Goal: Information Seeking & Learning: Learn about a topic

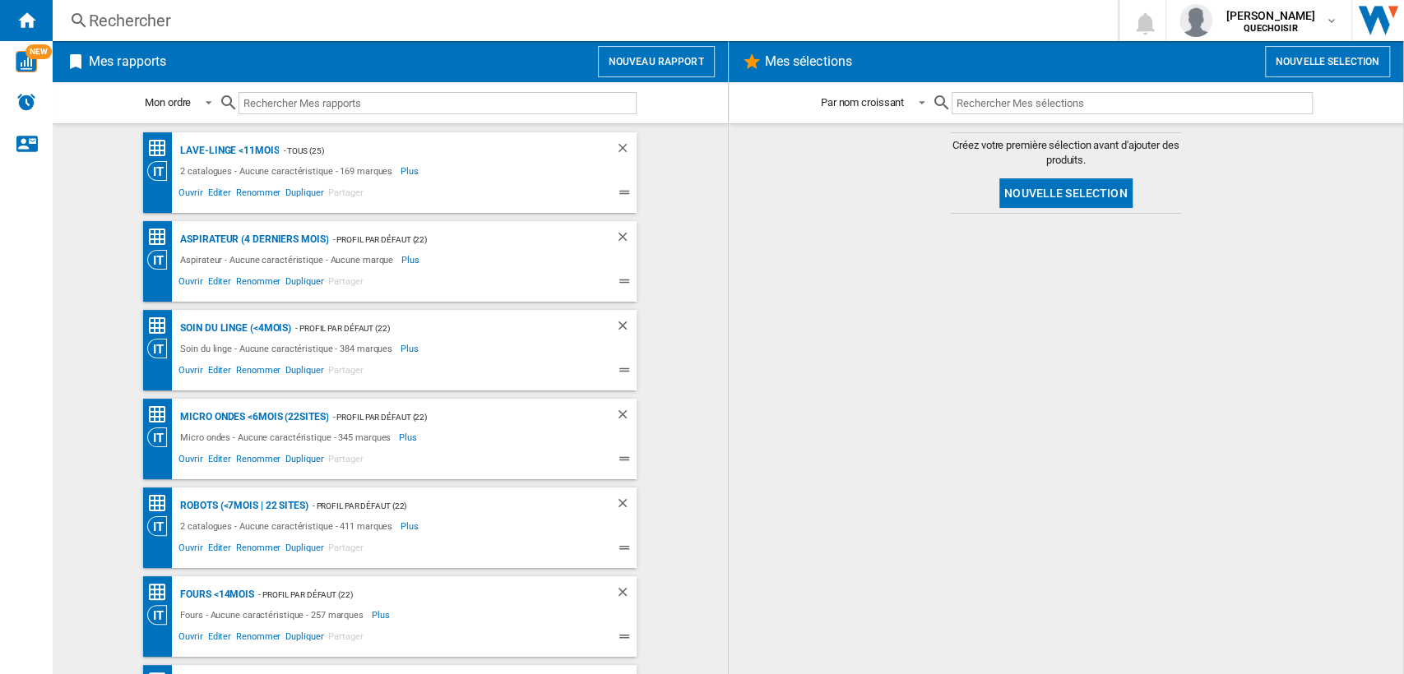
click at [358, 21] on div "Rechercher" at bounding box center [582, 20] width 986 height 23
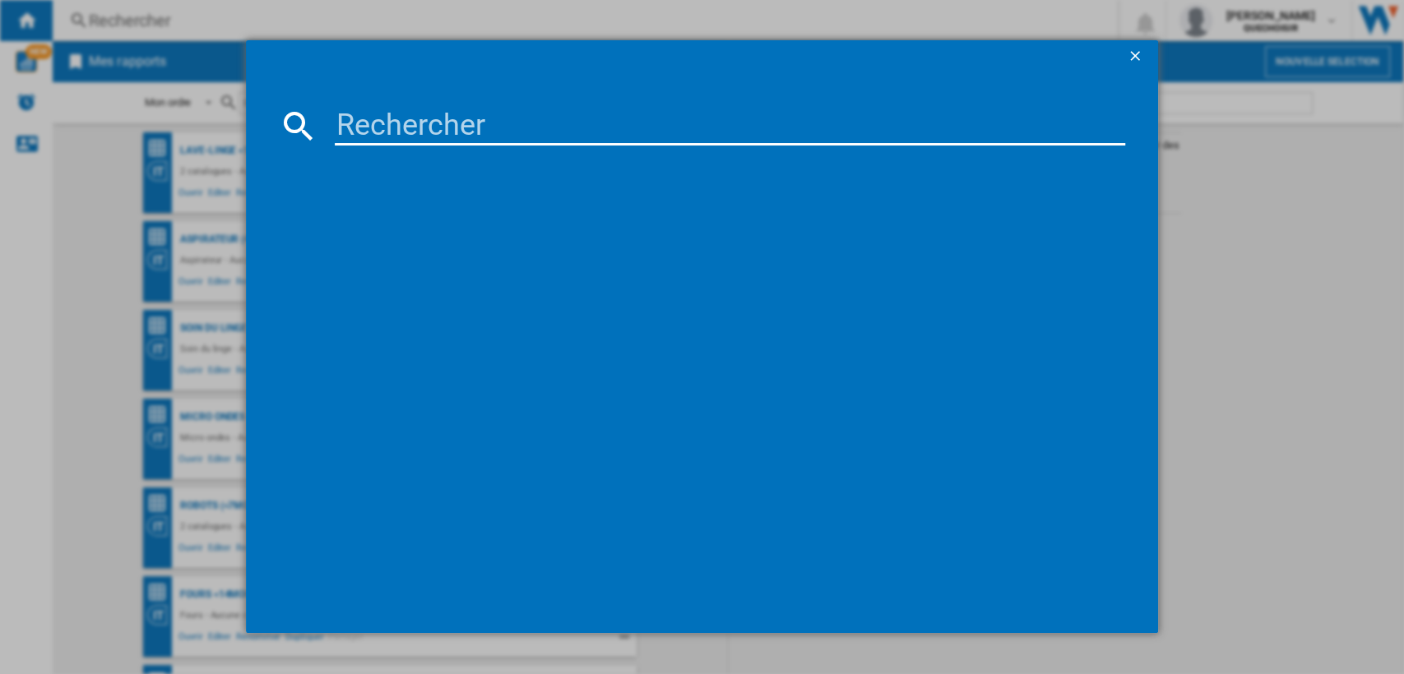
click at [410, 120] on input at bounding box center [730, 125] width 791 height 39
paste input "RO7457EA"
type input "RO74"
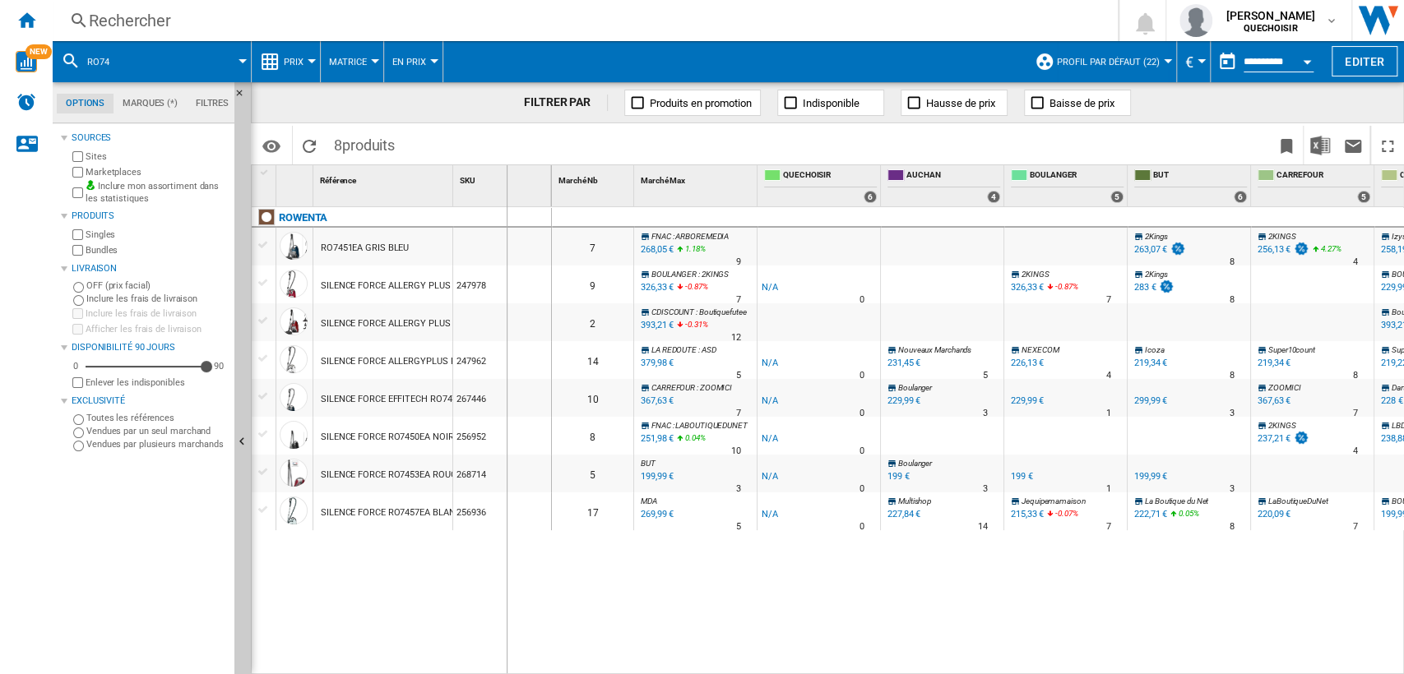
drag, startPoint x: 450, startPoint y: 192, endPoint x: 506, endPoint y: 192, distance: 55.9
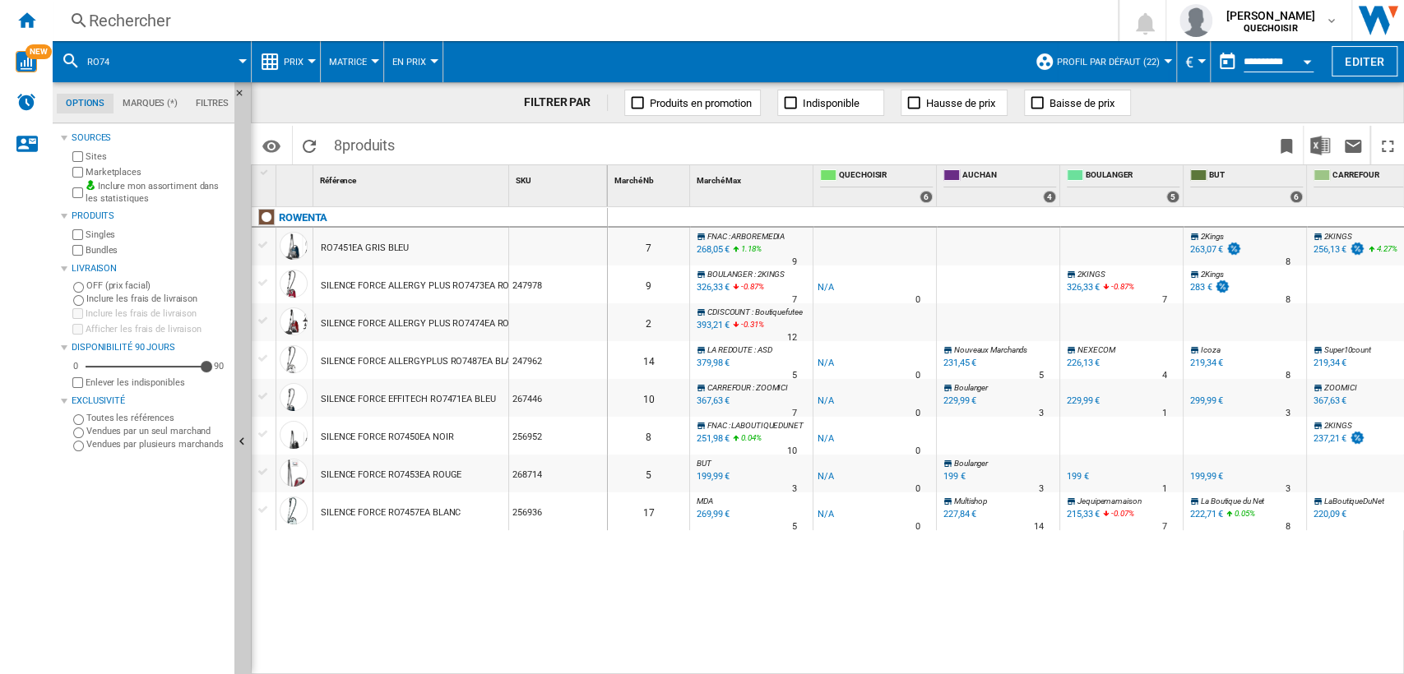
click at [436, 16] on div "Rechercher" at bounding box center [582, 20] width 986 height 23
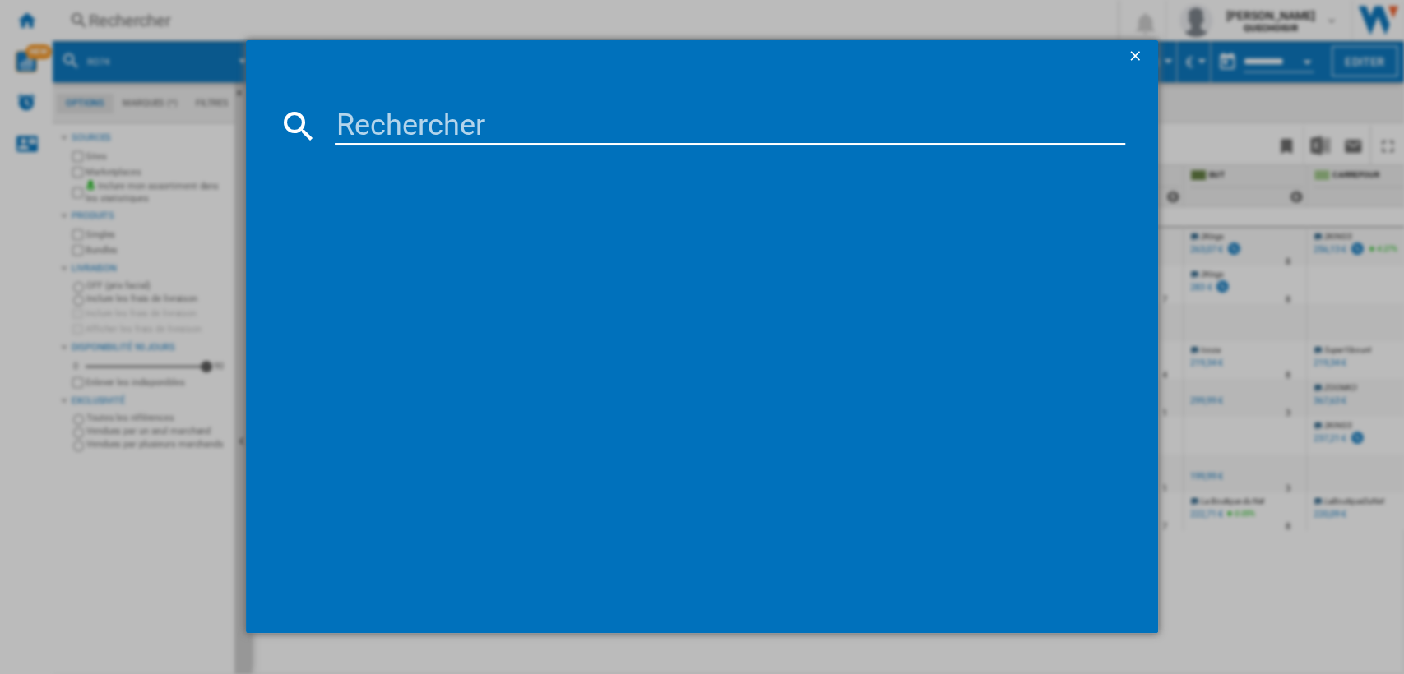
type input "L10S Ultra Gen 2"
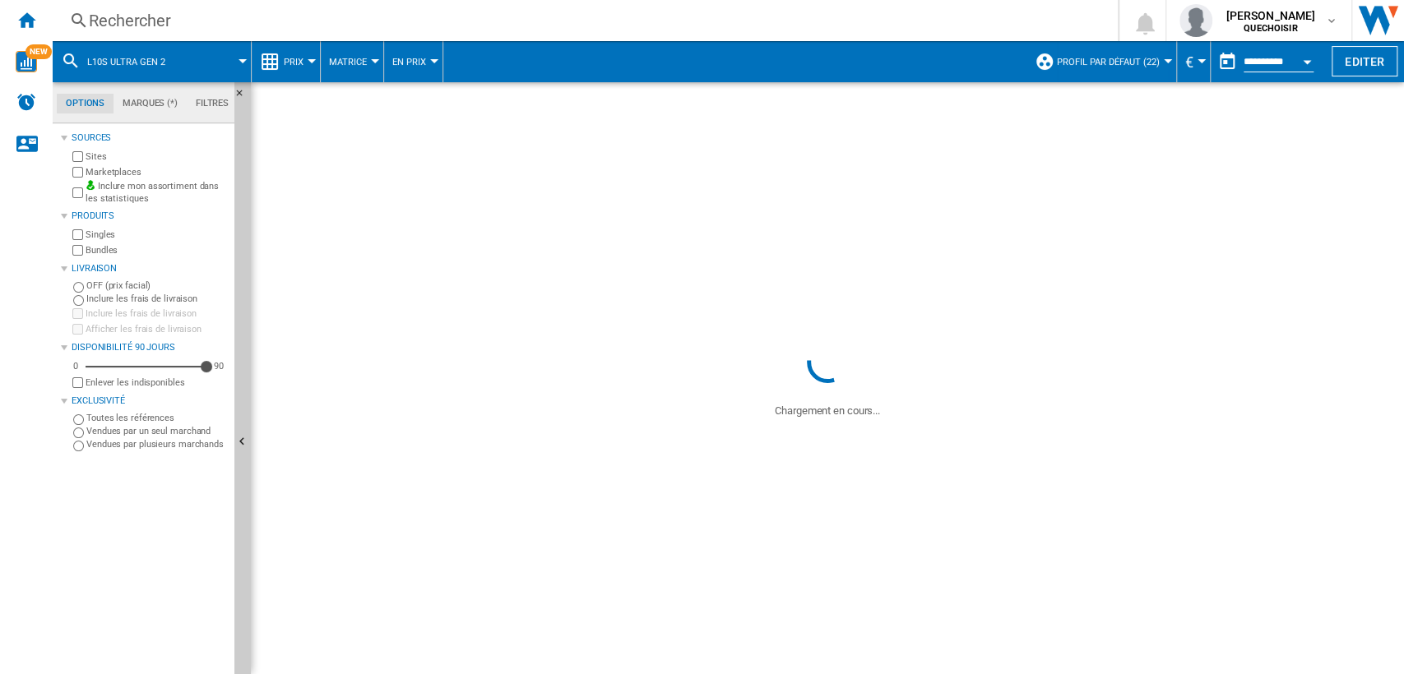
click at [90, 172] on label "Marketplaces" at bounding box center [157, 172] width 142 height 12
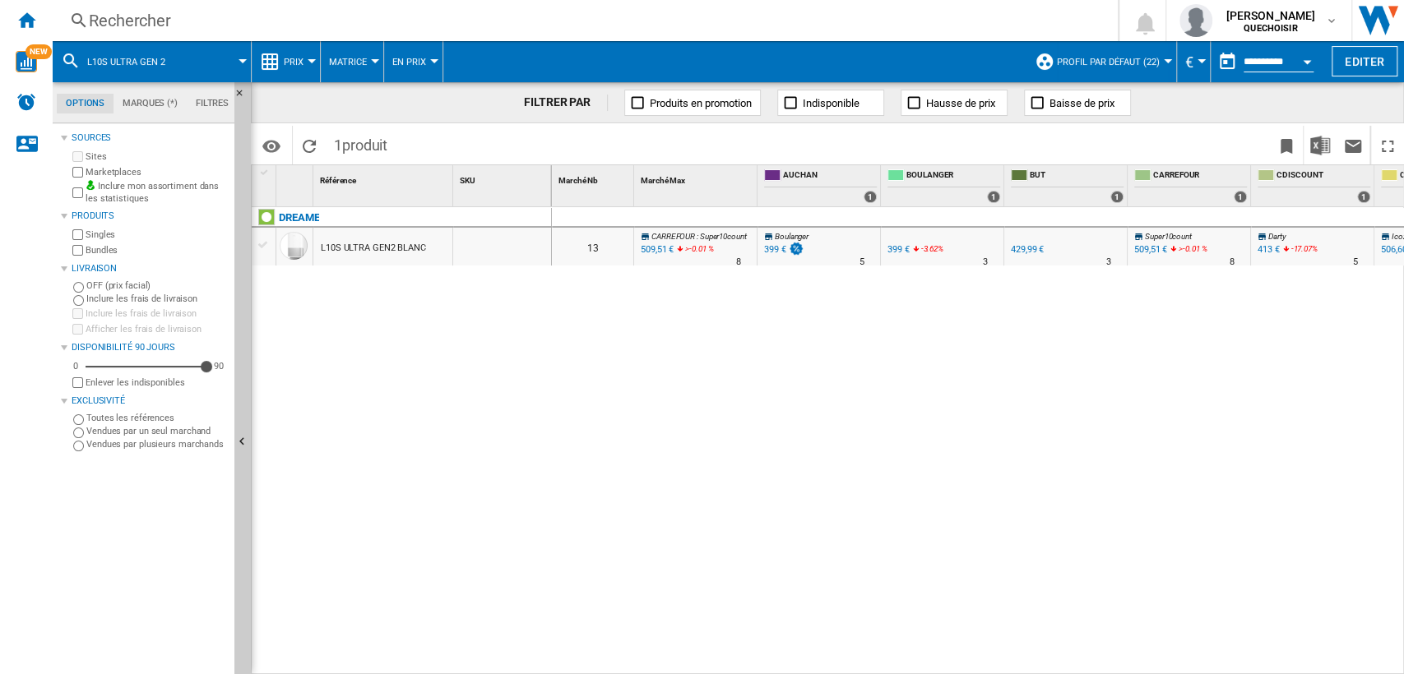
click at [92, 254] on label "Bundles" at bounding box center [157, 250] width 142 height 12
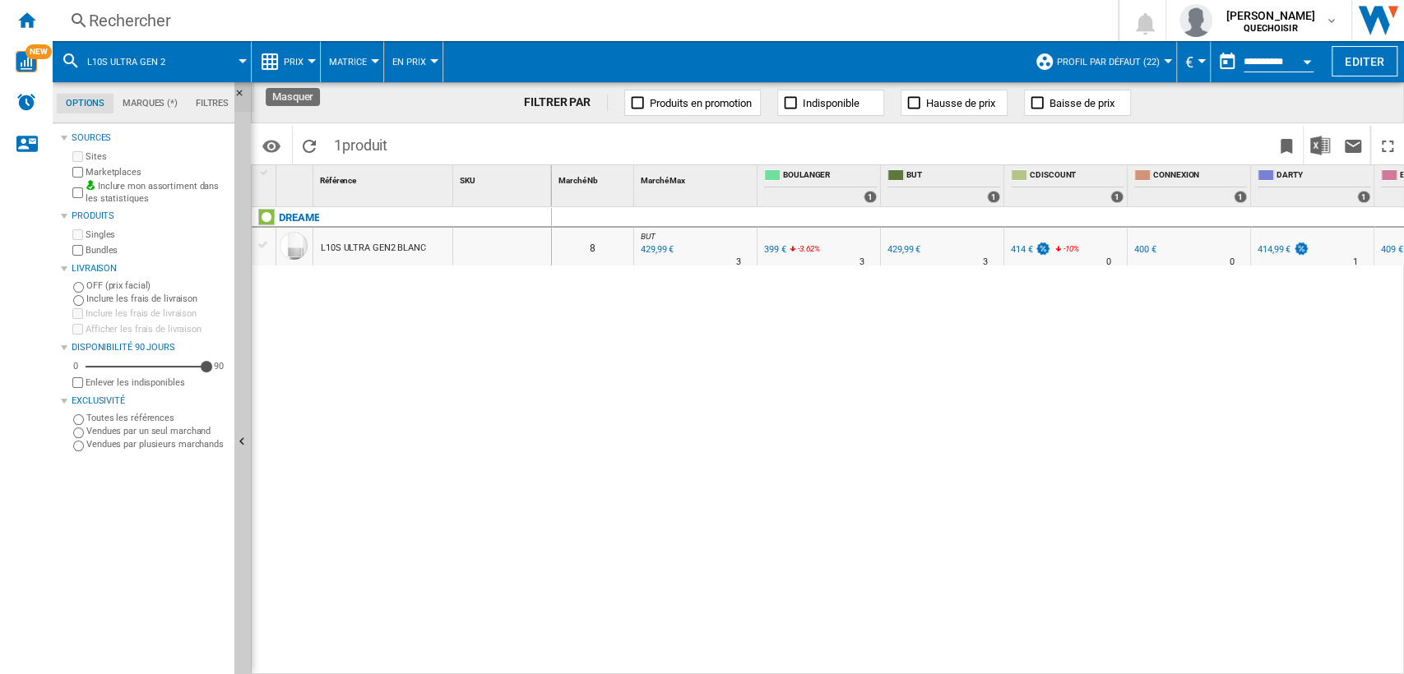
click at [238, 94] on ng-md-icon "Masquer" at bounding box center [244, 98] width 20 height 20
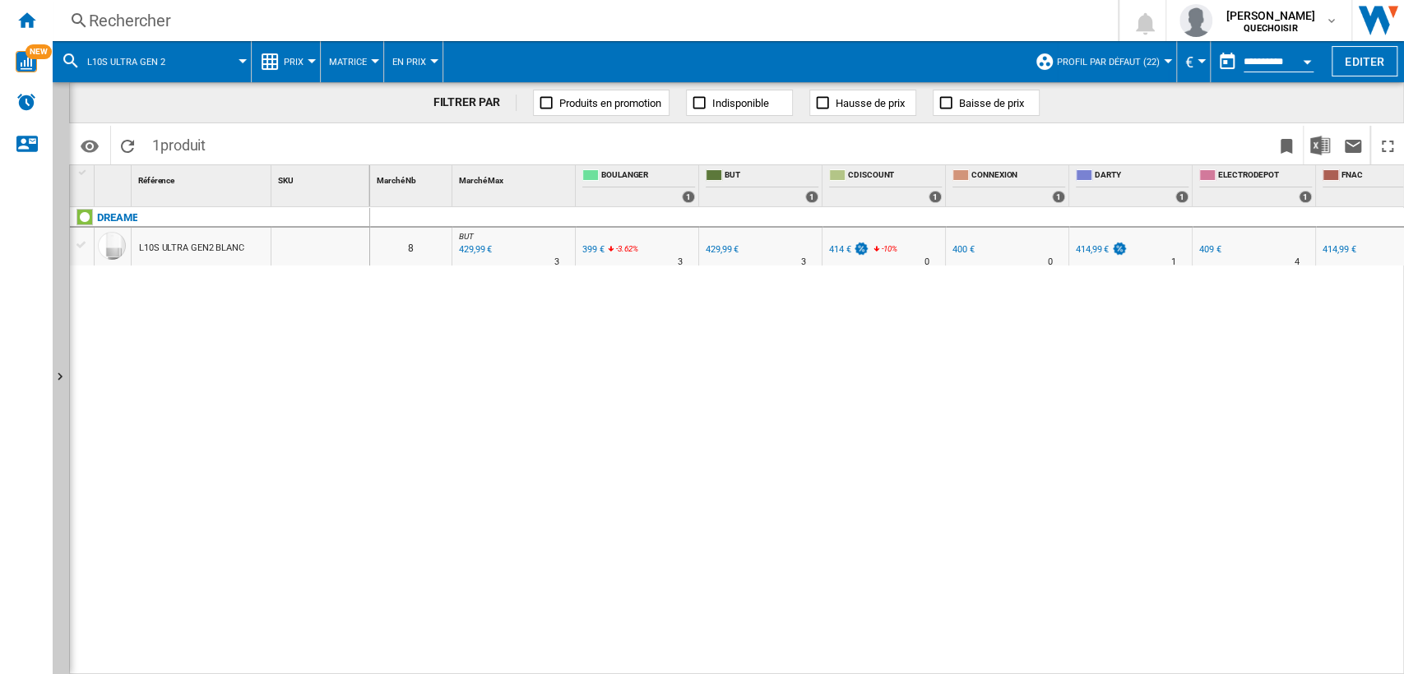
click at [475, 498] on div "0 8 BUT : FR BUT -1.0 % 429,99 € % N/A 3 BUT : FR BUT FR BOULANGER -1.0 % 399 €…" at bounding box center [887, 441] width 1035 height 469
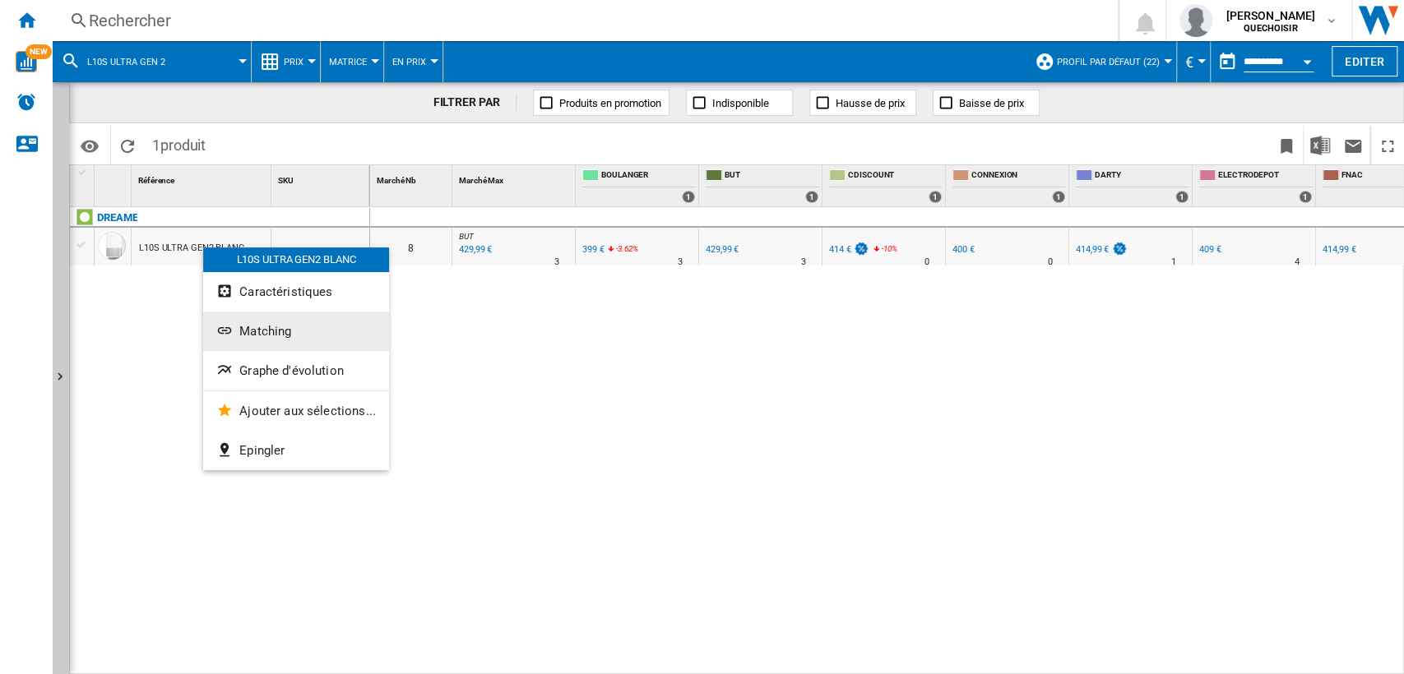
click at [276, 341] on button "Matching" at bounding box center [296, 331] width 186 height 39
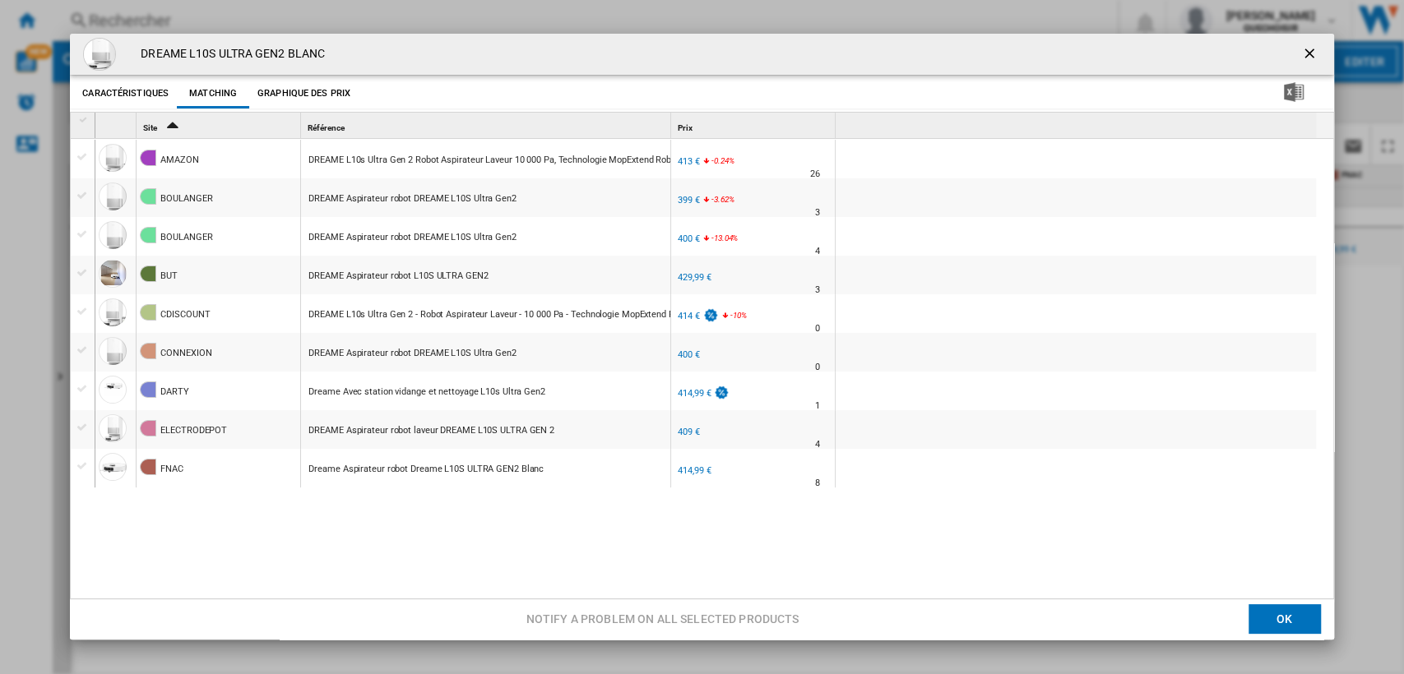
click at [1301, 54] on ng-md-icon "getI18NText('BUTTONS.CLOSE_DIALOG')" at bounding box center [1311, 55] width 20 height 20
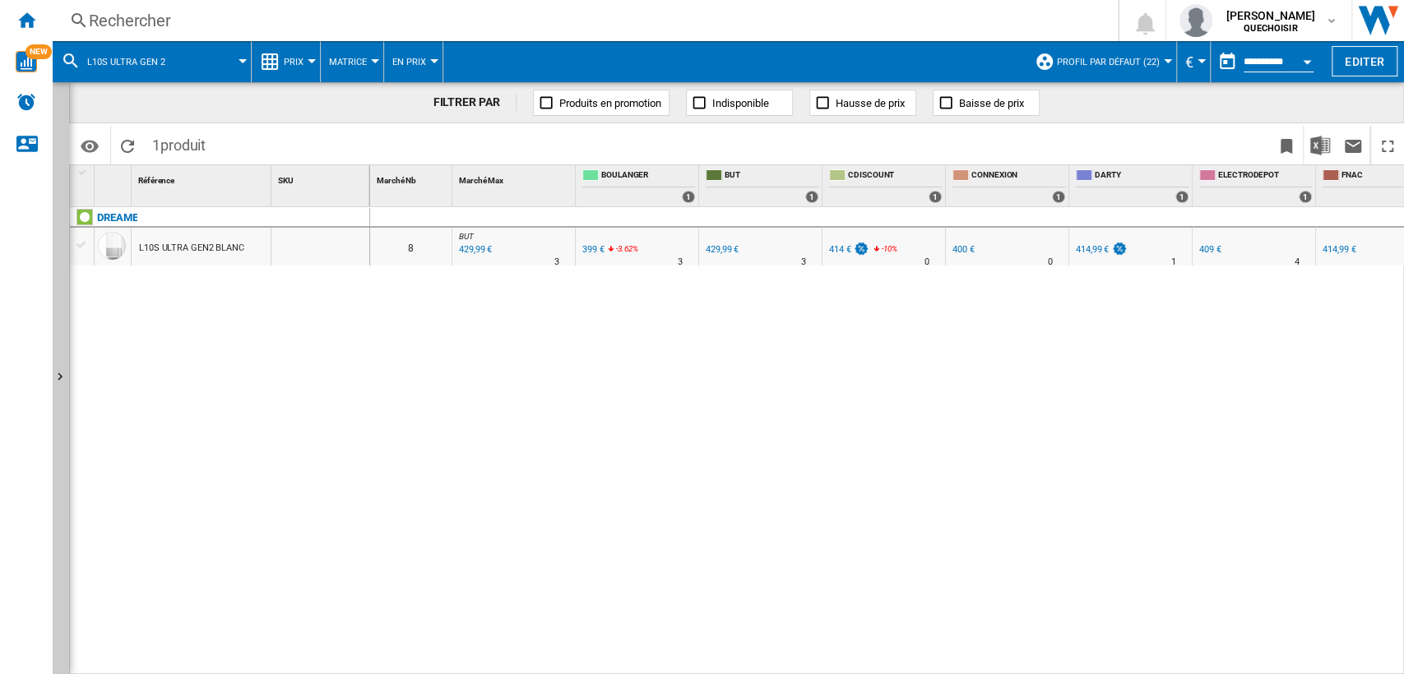
click at [233, 23] on div "Rechercher" at bounding box center [582, 20] width 986 height 23
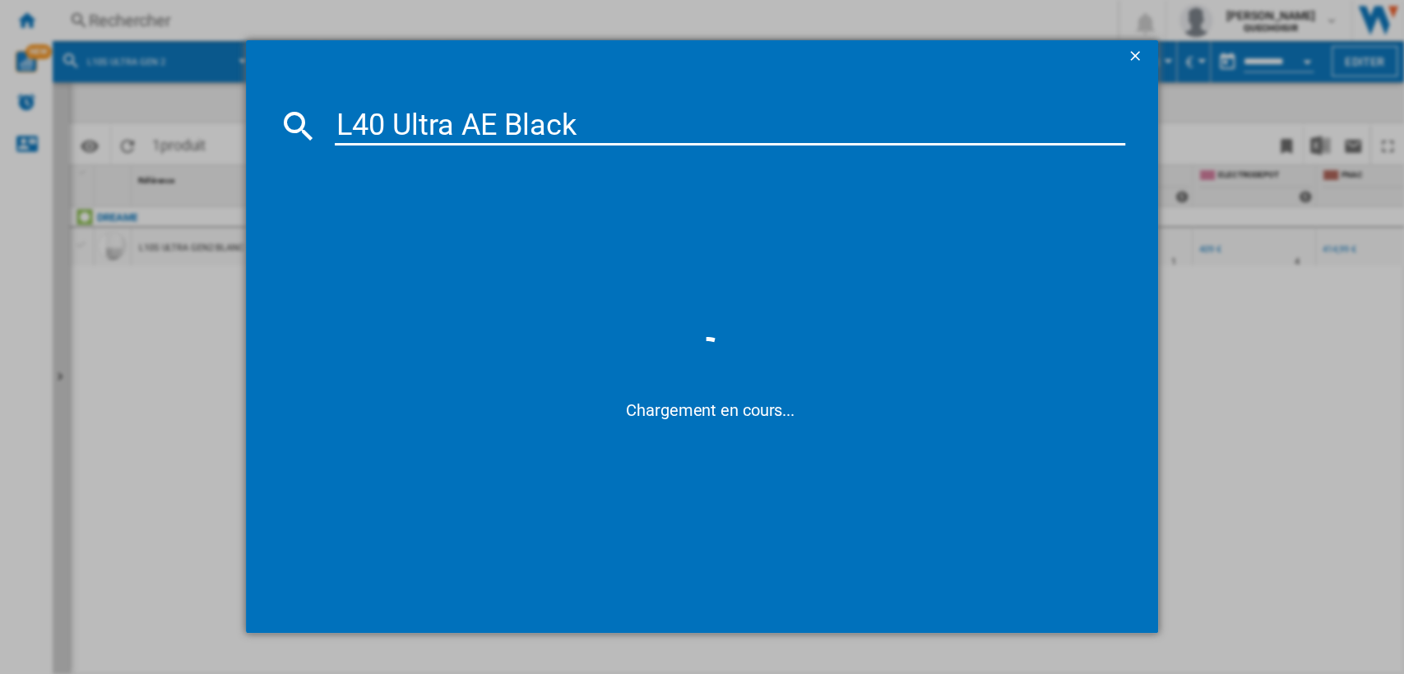
drag, startPoint x: 465, startPoint y: 119, endPoint x: 748, endPoint y: 127, distance: 283.0
click at [748, 127] on input "L40 Ultra AE Black" at bounding box center [730, 125] width 791 height 39
type input "L40 Ultra AE Black"
click at [1140, 58] on ng-md-icon "getI18NText('BUTTONS.CLOSE_DIALOG')" at bounding box center [1137, 58] width 20 height 20
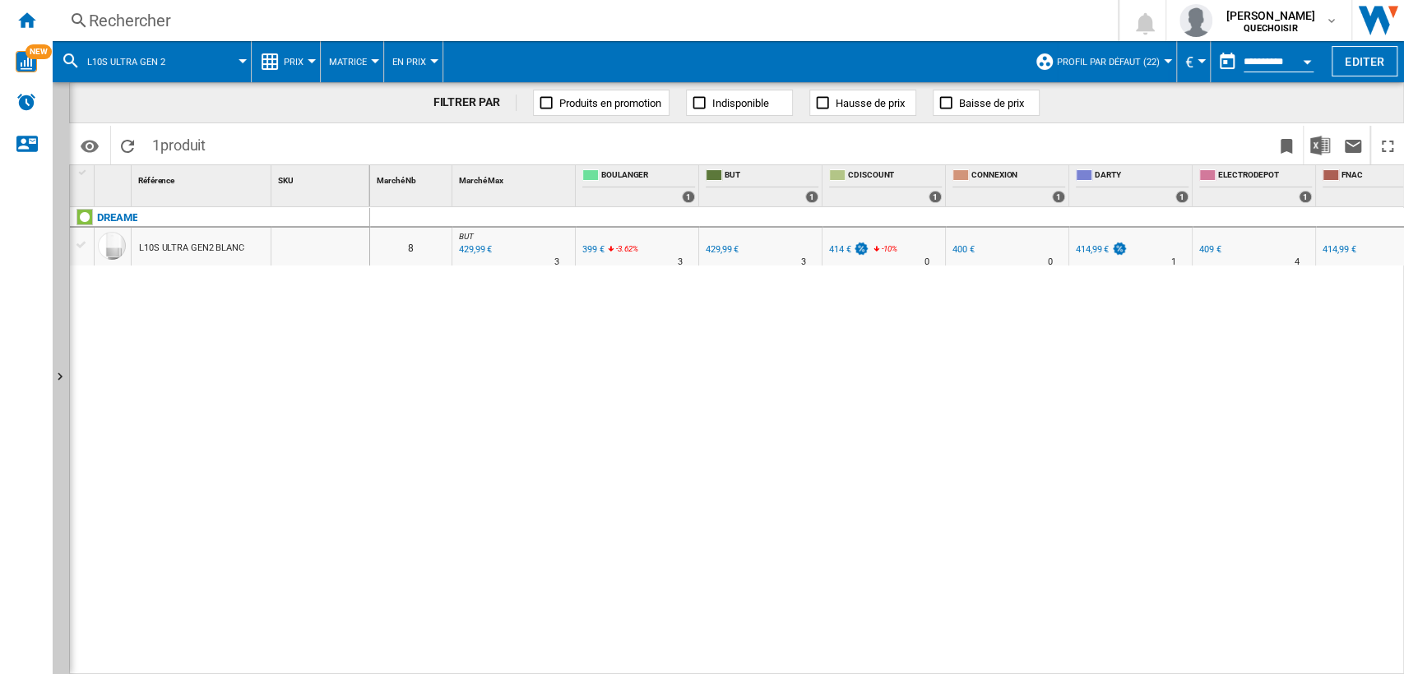
click at [1091, 249] on div "414,99 €" at bounding box center [1092, 249] width 33 height 11
click at [290, 25] on div "Rechercher" at bounding box center [582, 20] width 986 height 23
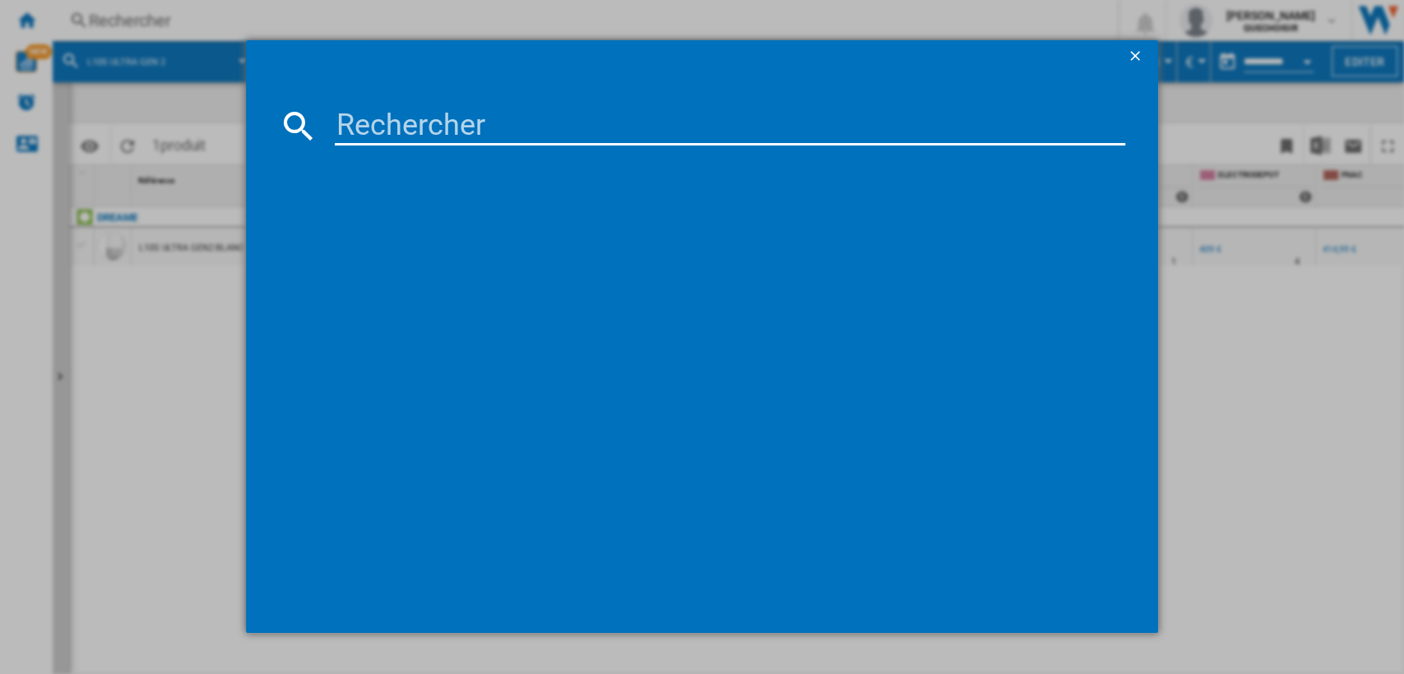
click at [418, 113] on input at bounding box center [730, 125] width 791 height 39
drag, startPoint x: 453, startPoint y: 117, endPoint x: 917, endPoint y: 122, distance: 463.9
click at [915, 123] on input "L40 Ultra AE Black" at bounding box center [730, 125] width 791 height 39
type input "L40 Ultra"
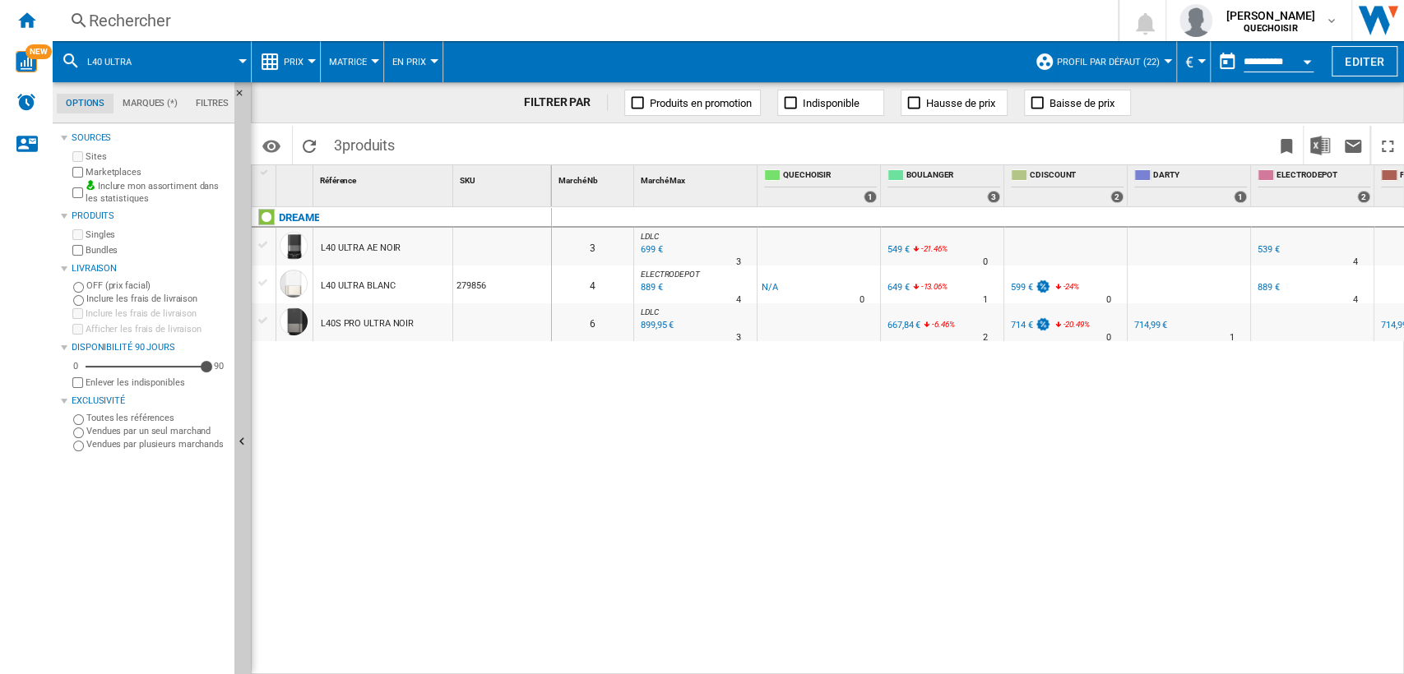
click at [1099, 57] on span "Profil par défaut (22)" at bounding box center [1108, 62] width 103 height 11
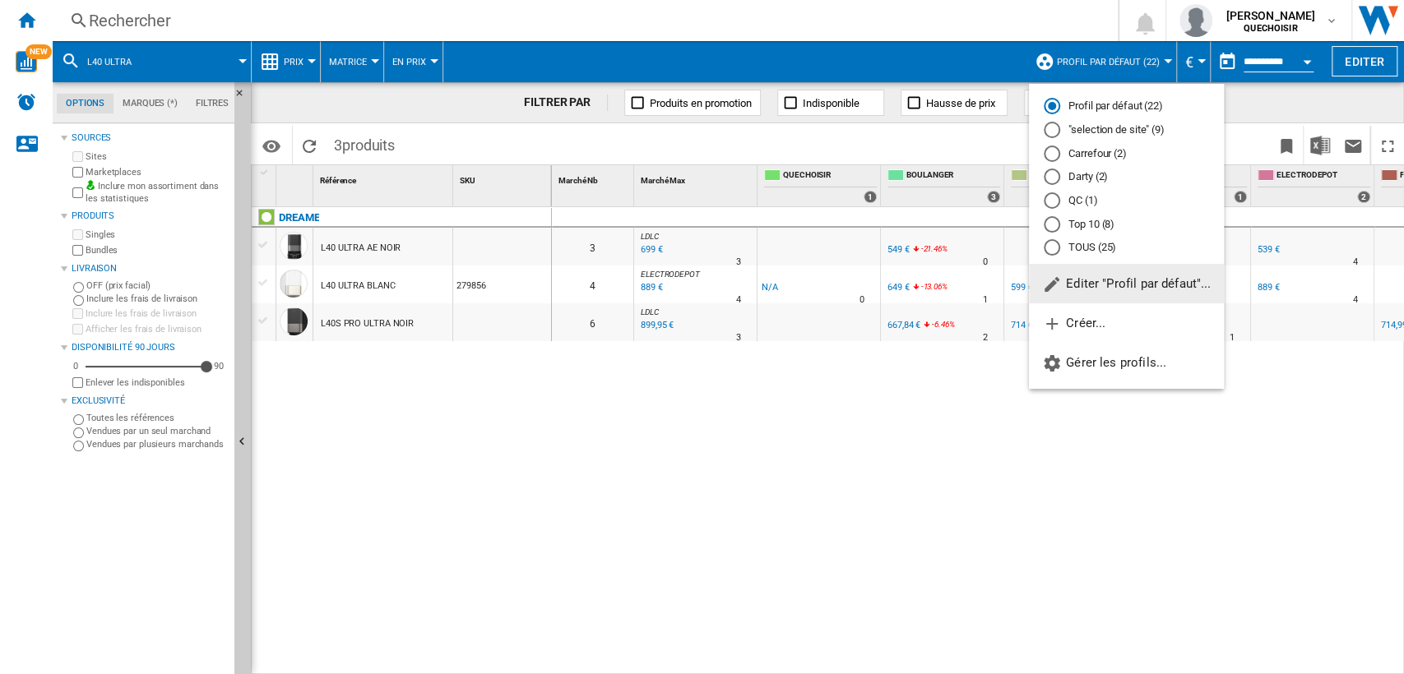
click at [349, 69] on md-backdrop at bounding box center [702, 337] width 1404 height 674
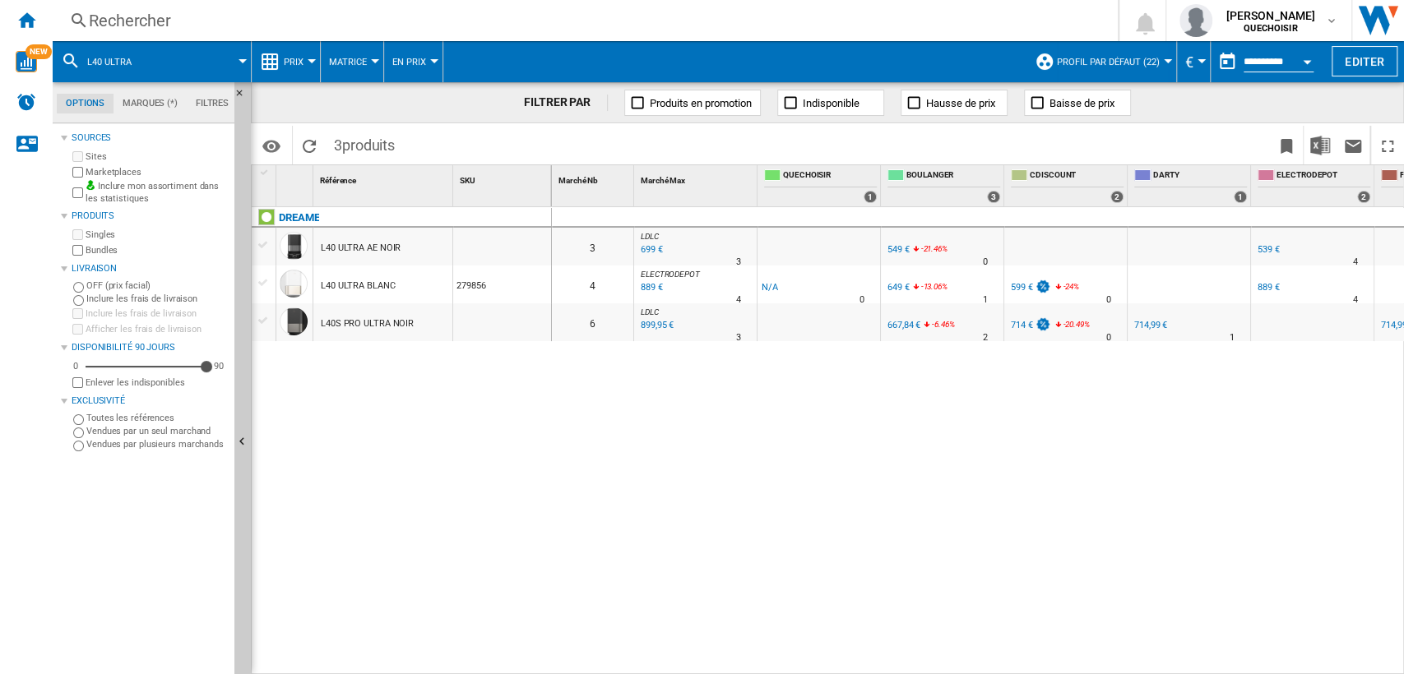
click at [1071, 61] on span "Profil par défaut (22)" at bounding box center [1108, 62] width 103 height 11
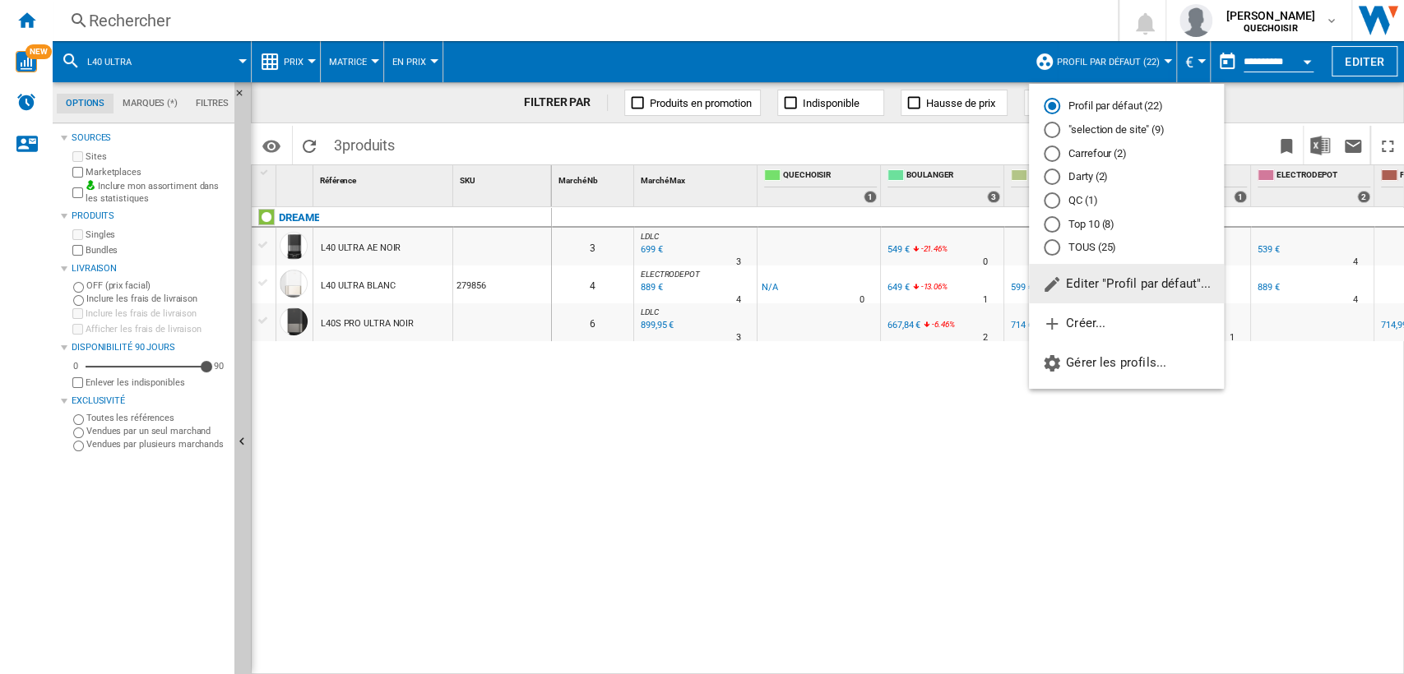
click at [1089, 243] on md-radio-button "TOUS (25)" at bounding box center [1126, 248] width 165 height 16
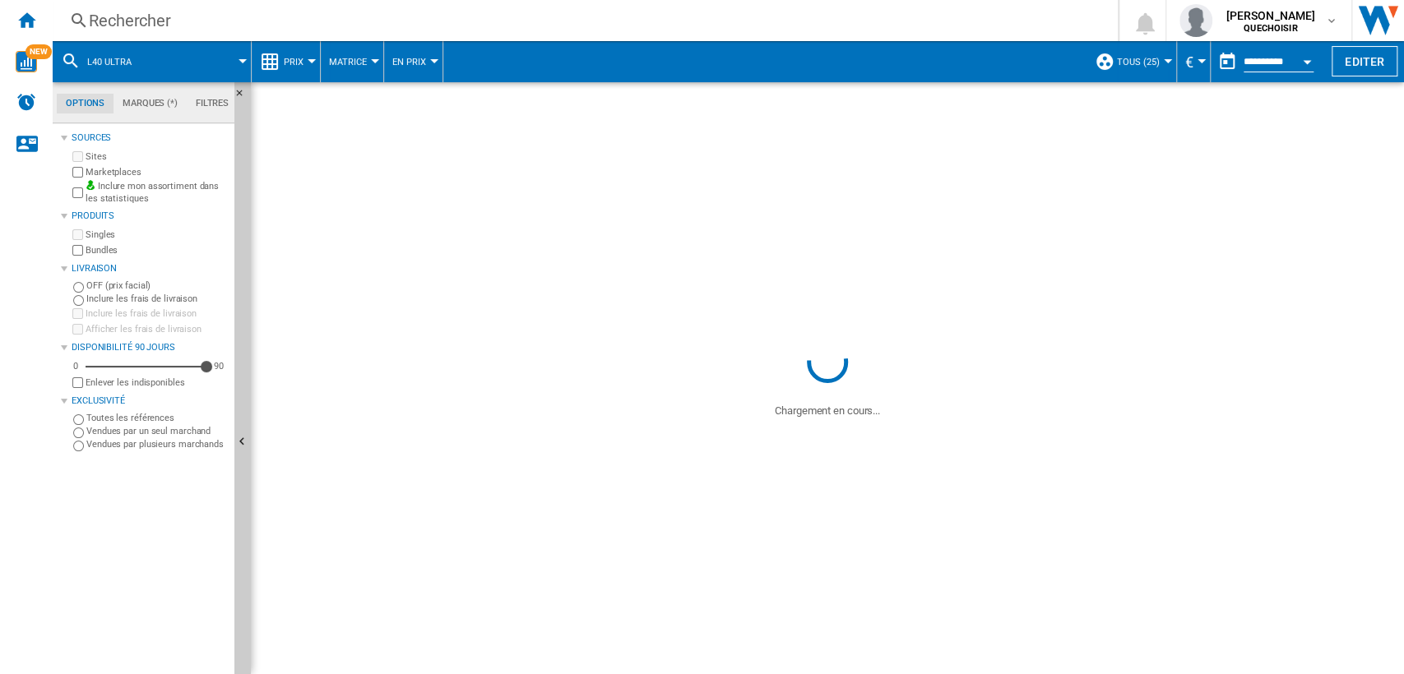
click at [354, 63] on span "Matrice" at bounding box center [348, 62] width 38 height 11
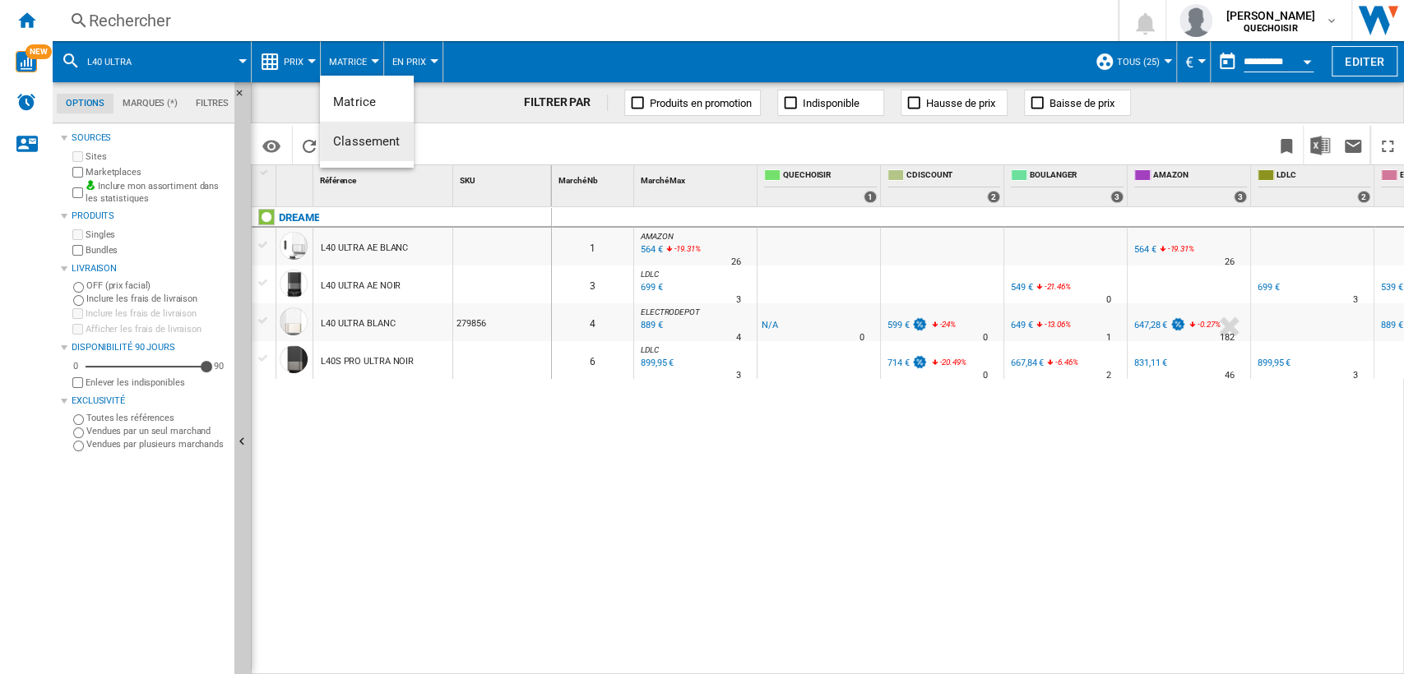
click at [372, 141] on span "Classement" at bounding box center [366, 141] width 67 height 15
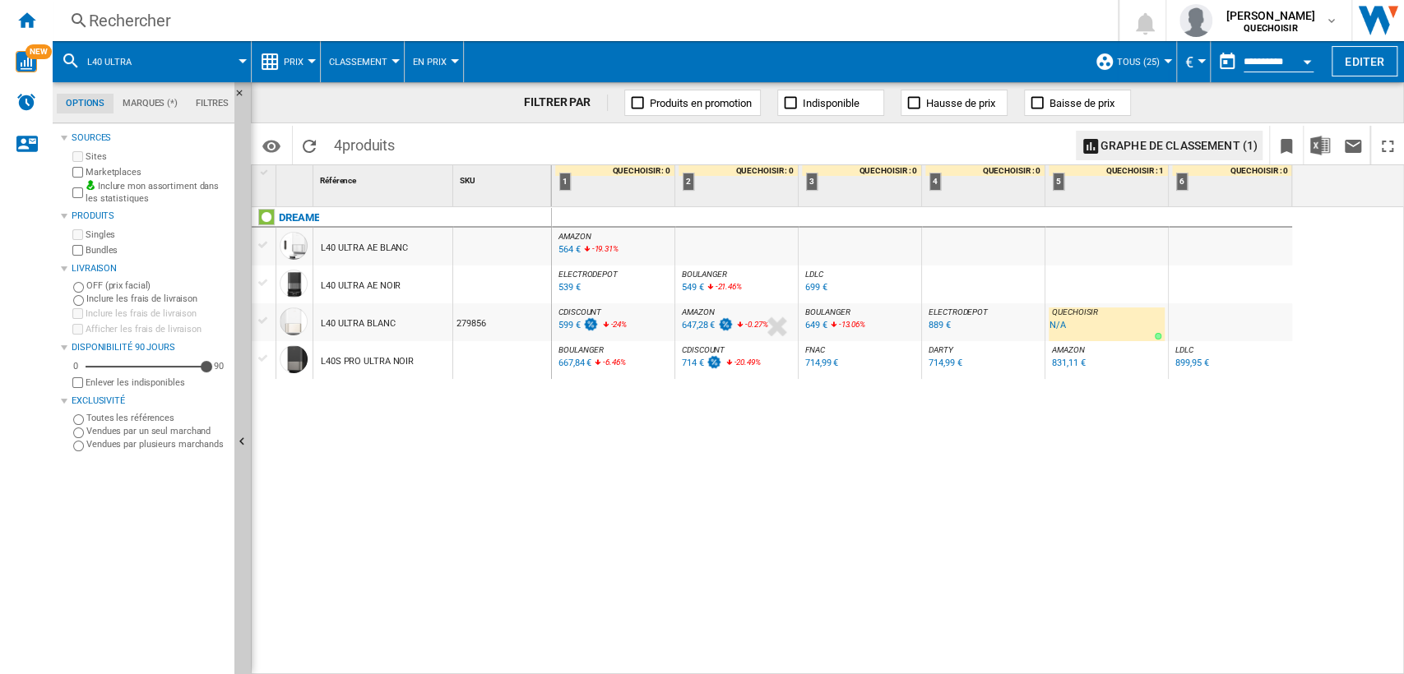
click at [687, 287] on div "549 €" at bounding box center [693, 287] width 22 height 11
click at [402, 19] on div "Rechercher" at bounding box center [582, 20] width 986 height 23
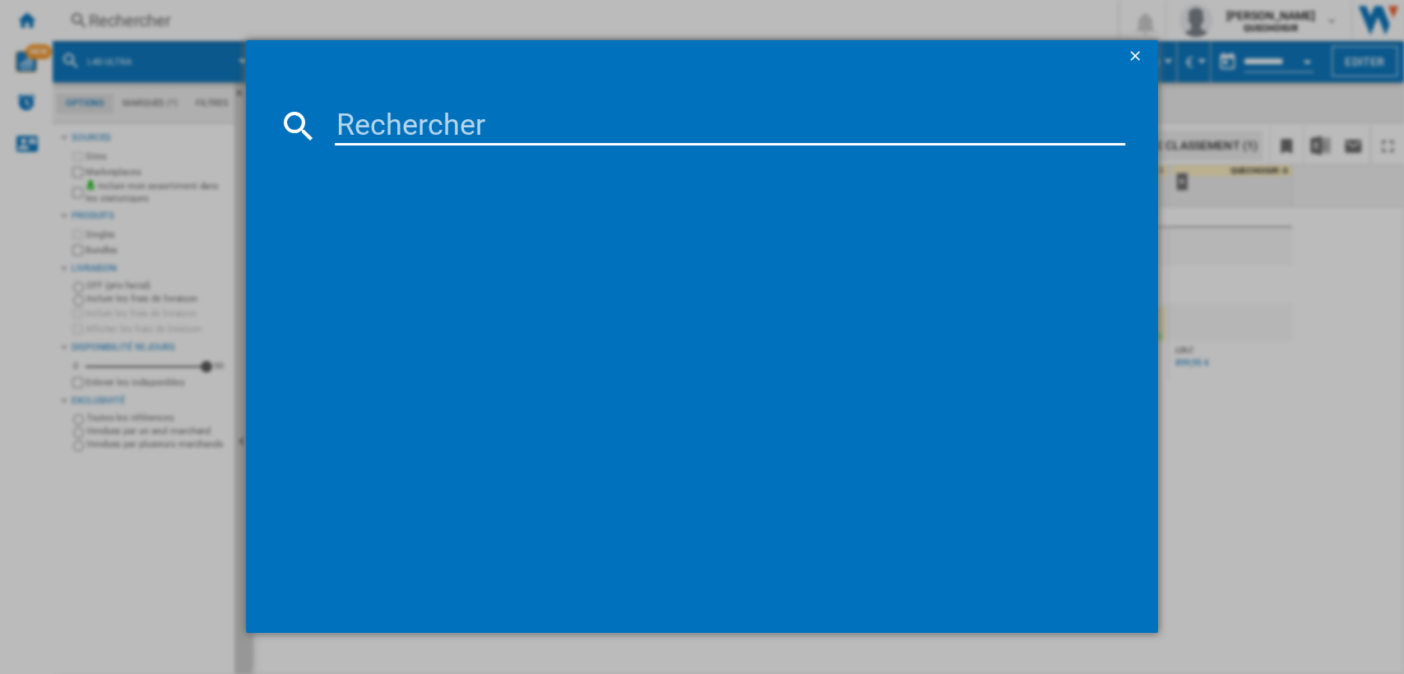
type input "L50 Pro Ultra"
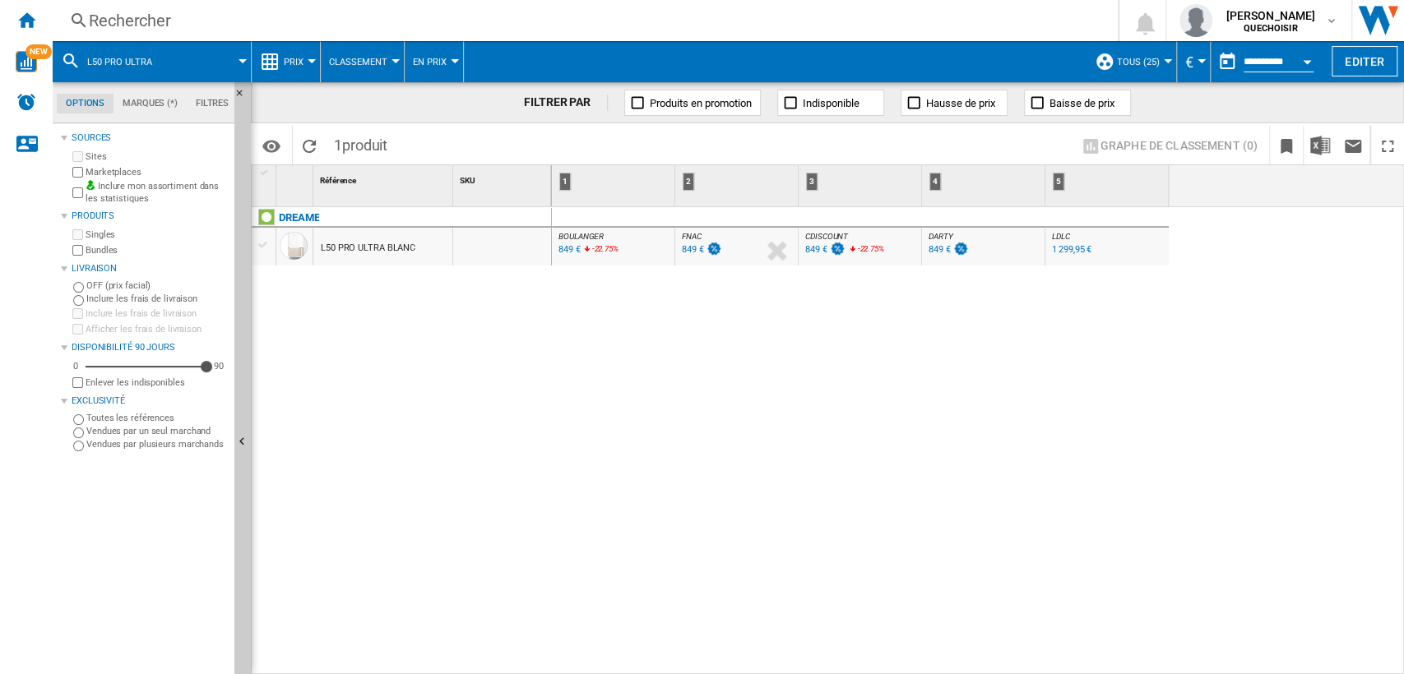
click at [943, 253] on div "849 €" at bounding box center [940, 249] width 22 height 11
click at [568, 248] on div "849 €" at bounding box center [569, 249] width 22 height 11
click at [544, 324] on div "DREAME L50 PRO ULTRA BLANC" at bounding box center [402, 437] width 300 height 460
click at [371, 30] on div "Rechercher" at bounding box center [582, 20] width 986 height 23
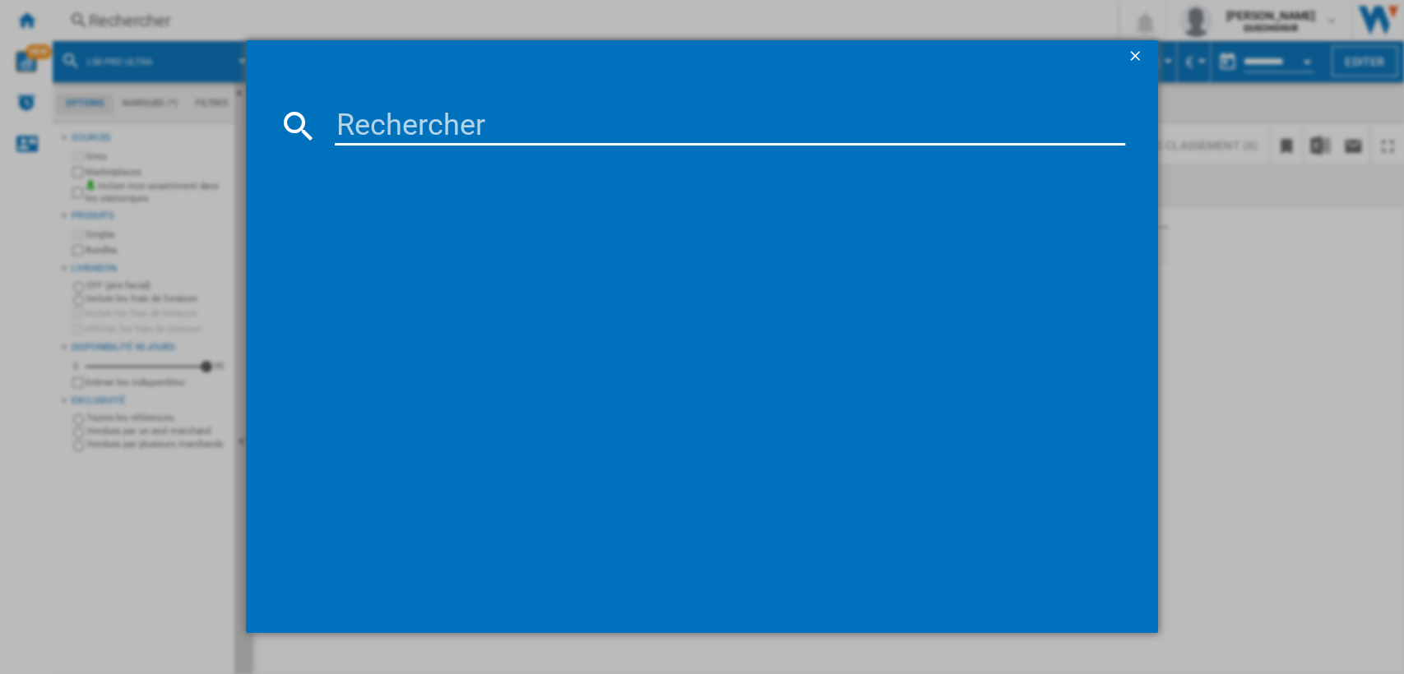
type input "Roomba Plus 505 Combo"
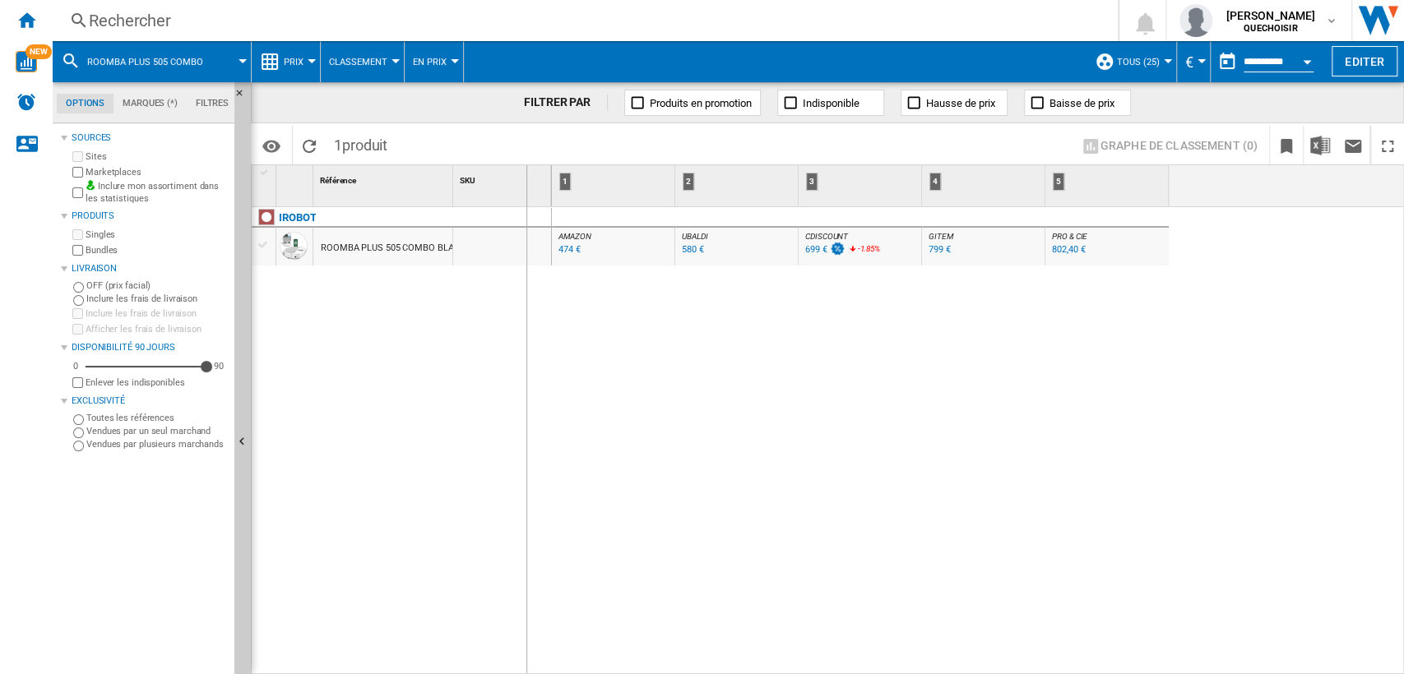
drag, startPoint x: 452, startPoint y: 192, endPoint x: 526, endPoint y: 191, distance: 74.0
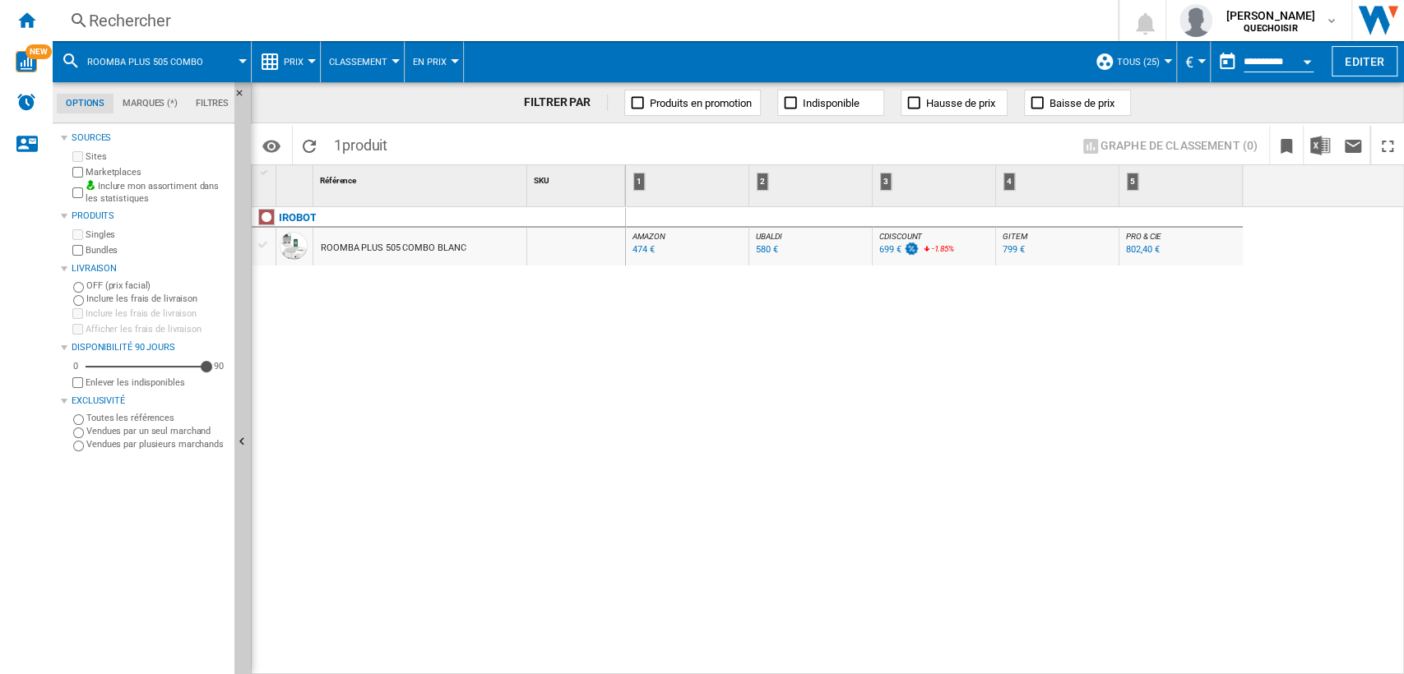
click at [645, 253] on div "474 €" at bounding box center [644, 249] width 22 height 11
click at [415, 248] on div "ROOMBA PLUS 505 COMBO BLANC" at bounding box center [393, 248] width 145 height 38
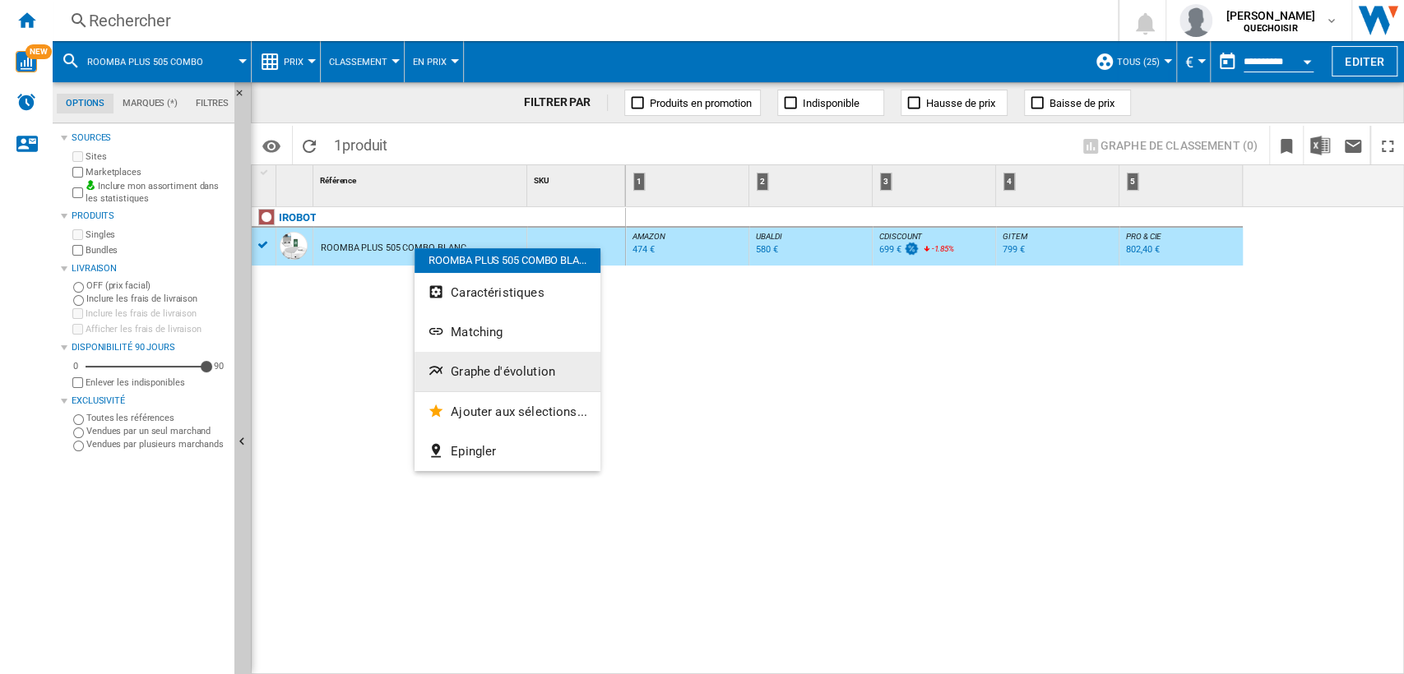
click at [482, 364] on span "Graphe d'évolution" at bounding box center [503, 371] width 104 height 15
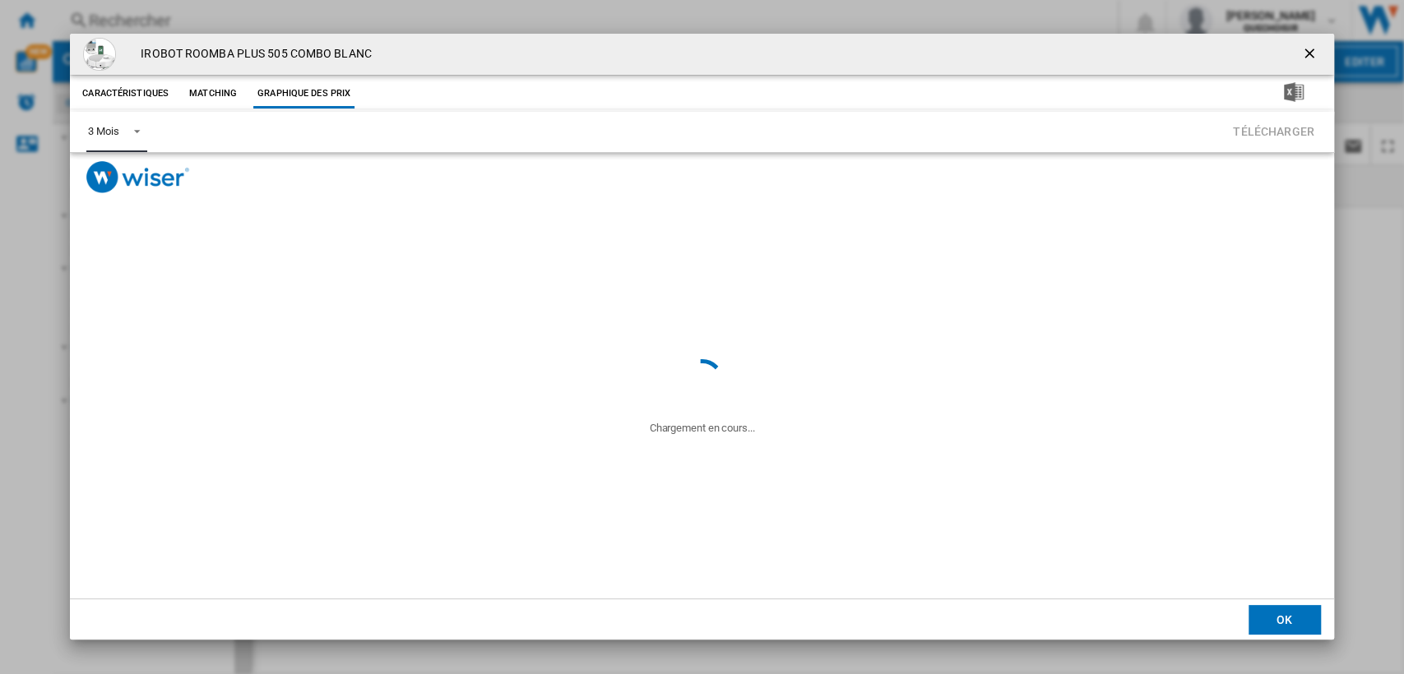
click at [114, 136] on div "3 Mois" at bounding box center [103, 131] width 30 height 12
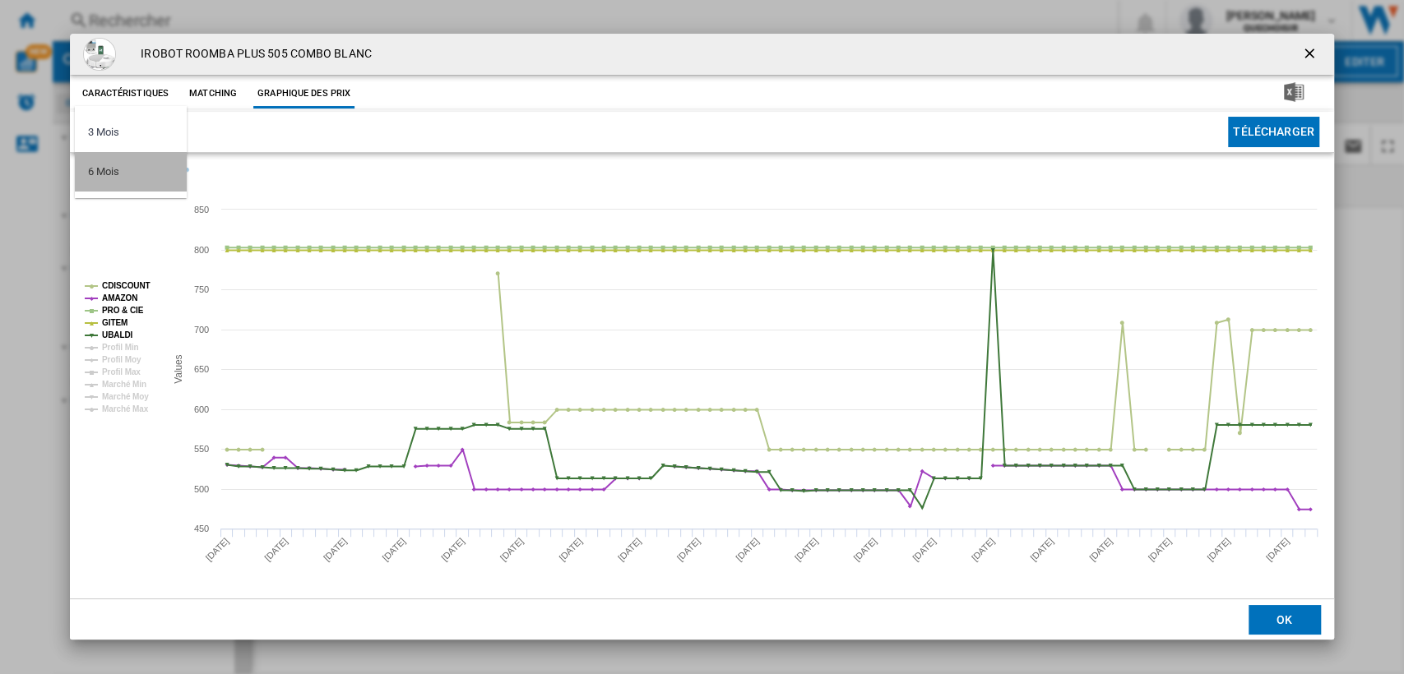
click at [110, 175] on div "6 Mois" at bounding box center [103, 172] width 30 height 15
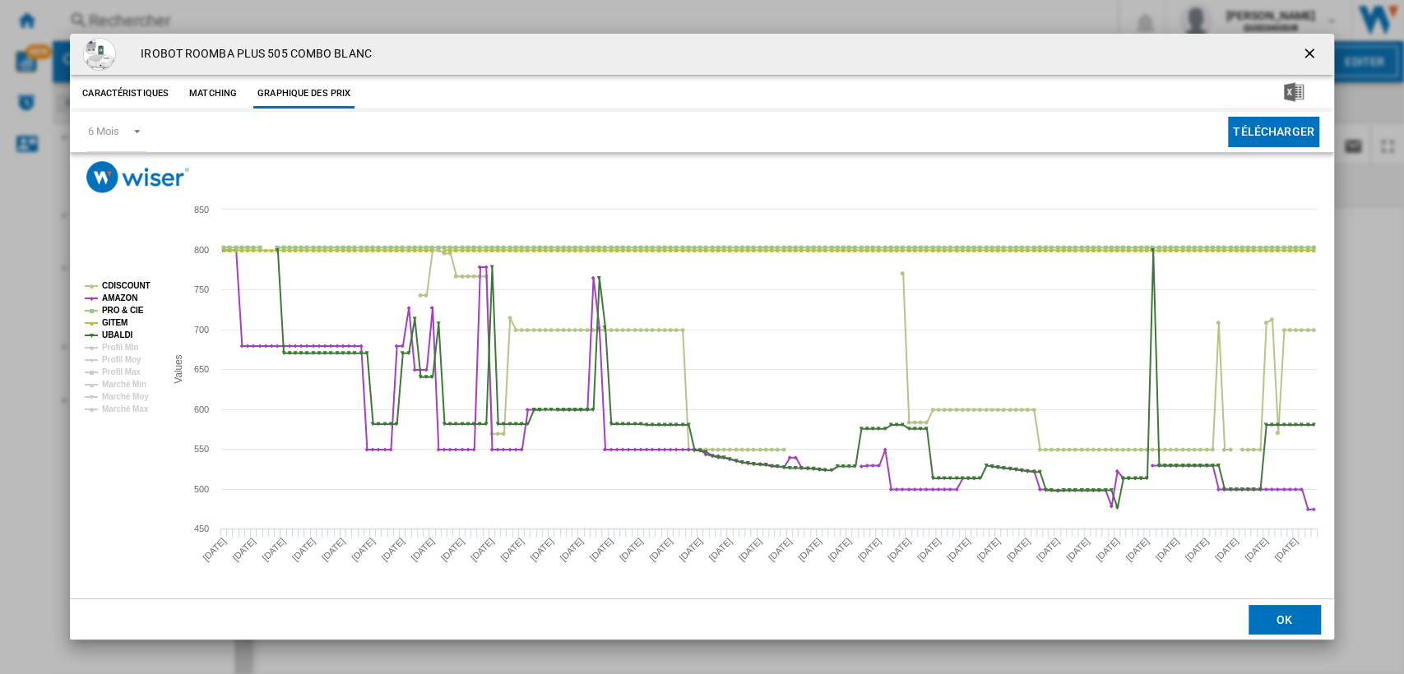
click at [1307, 54] on ng-md-icon "getI18NText('BUTTONS.CLOSE_DIALOG')" at bounding box center [1311, 55] width 20 height 20
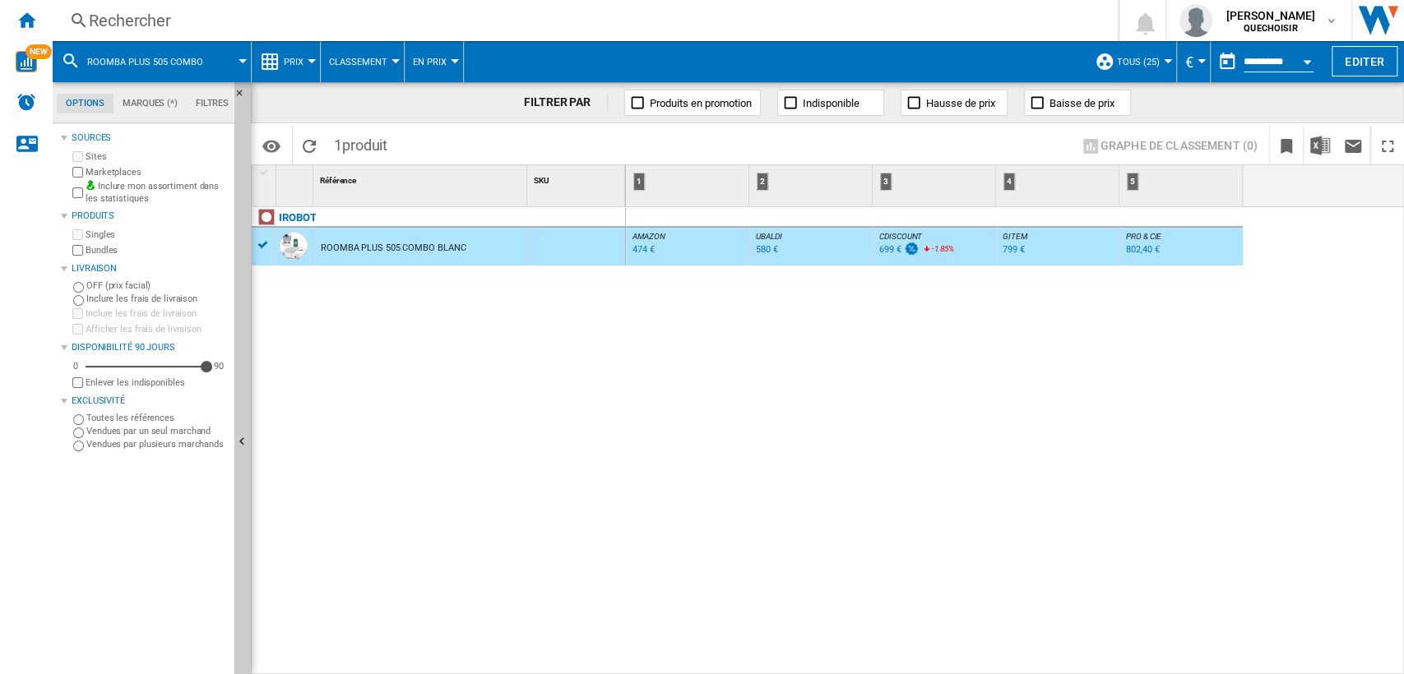
click at [338, 20] on div "Rechercher" at bounding box center [582, 20] width 986 height 23
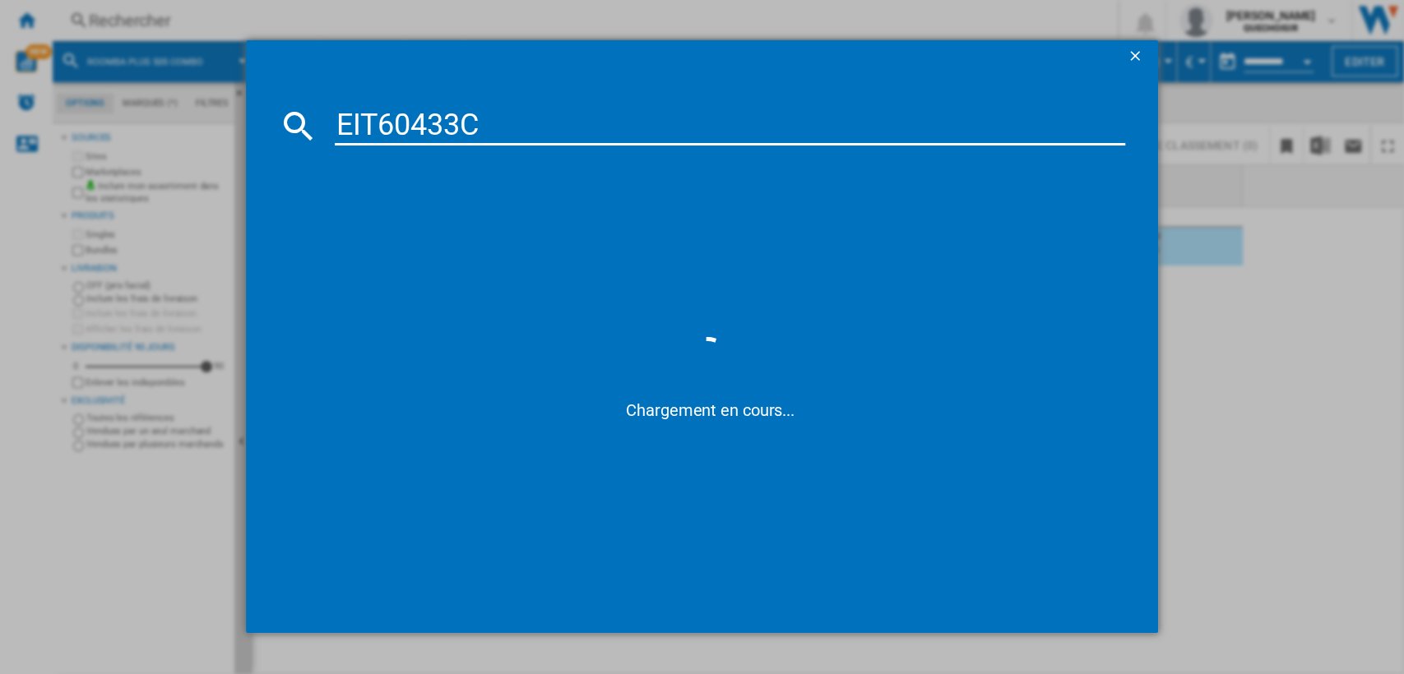
type input "EIT60433"
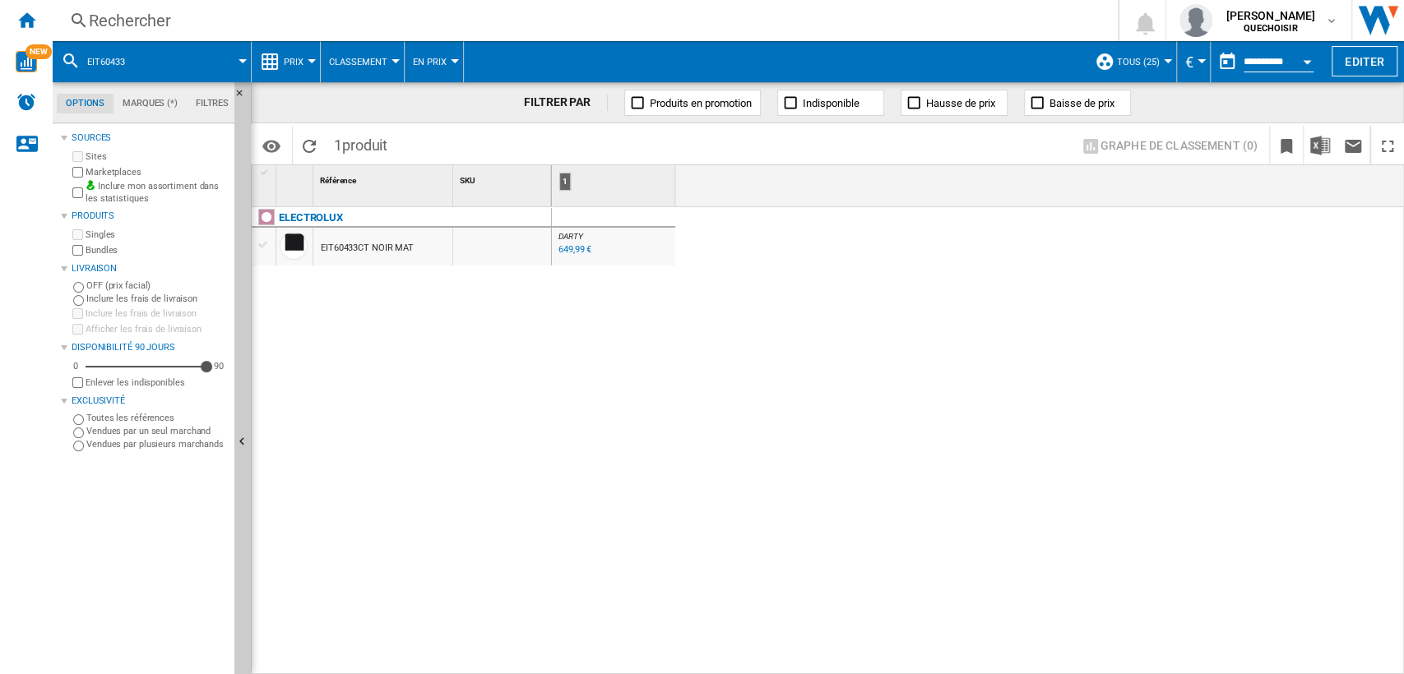
click at [566, 253] on div "649,99 €" at bounding box center [574, 249] width 33 height 11
click at [281, 16] on div "Rechercher" at bounding box center [582, 20] width 986 height 23
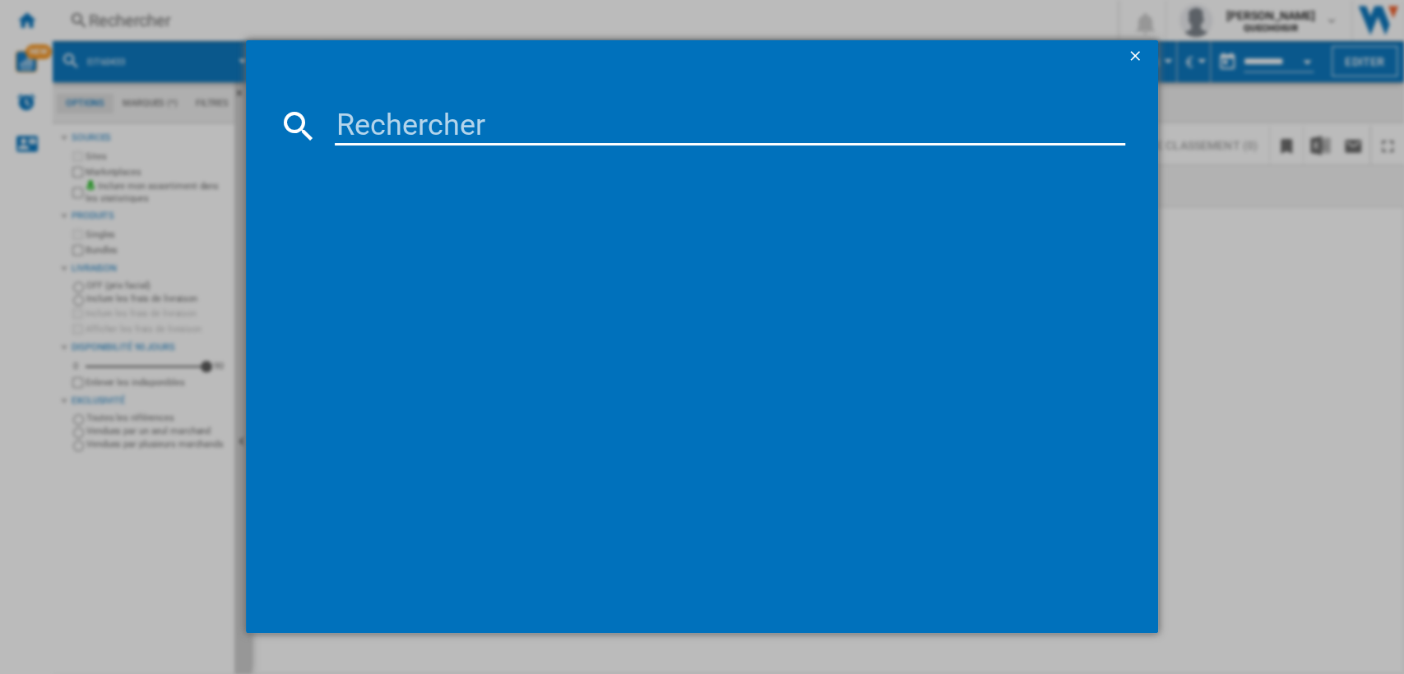
click at [461, 118] on input at bounding box center [730, 125] width 791 height 39
type input "EIT60433CT"
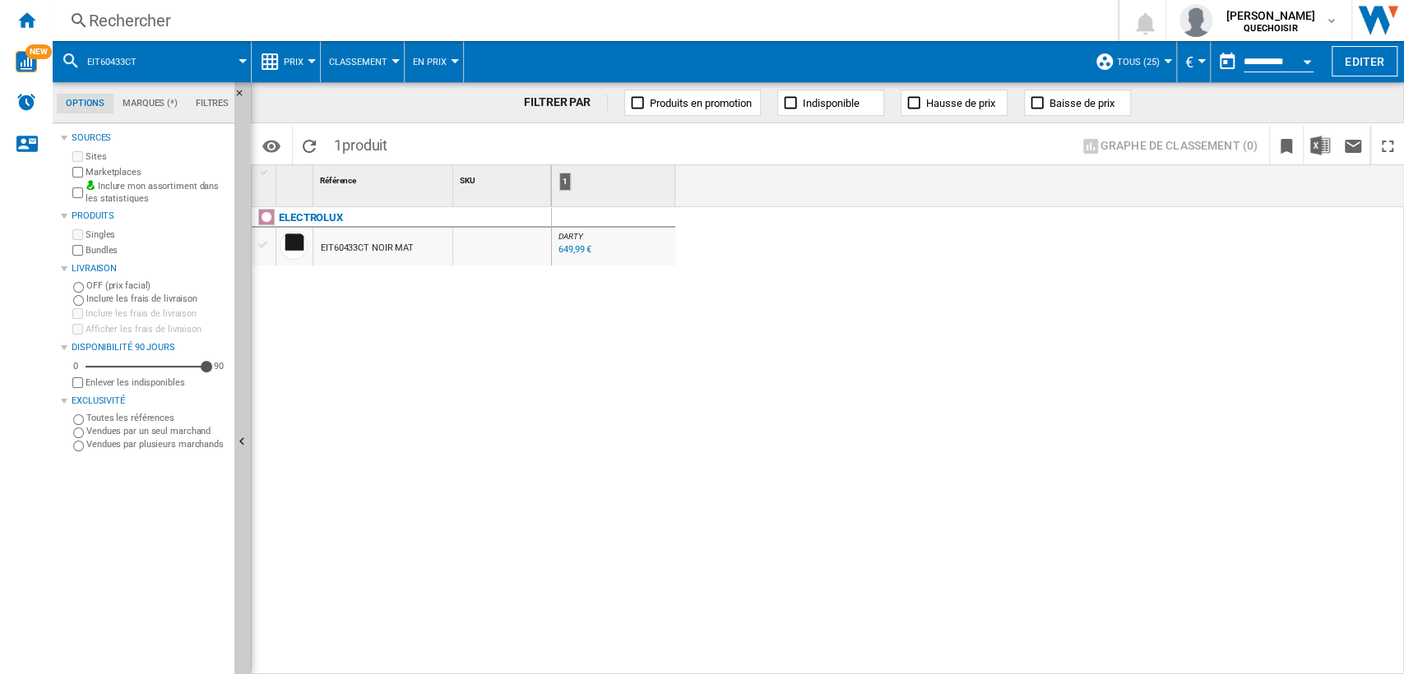
click at [353, 247] on div "EIT60433CT NOIR MAT" at bounding box center [367, 248] width 93 height 38
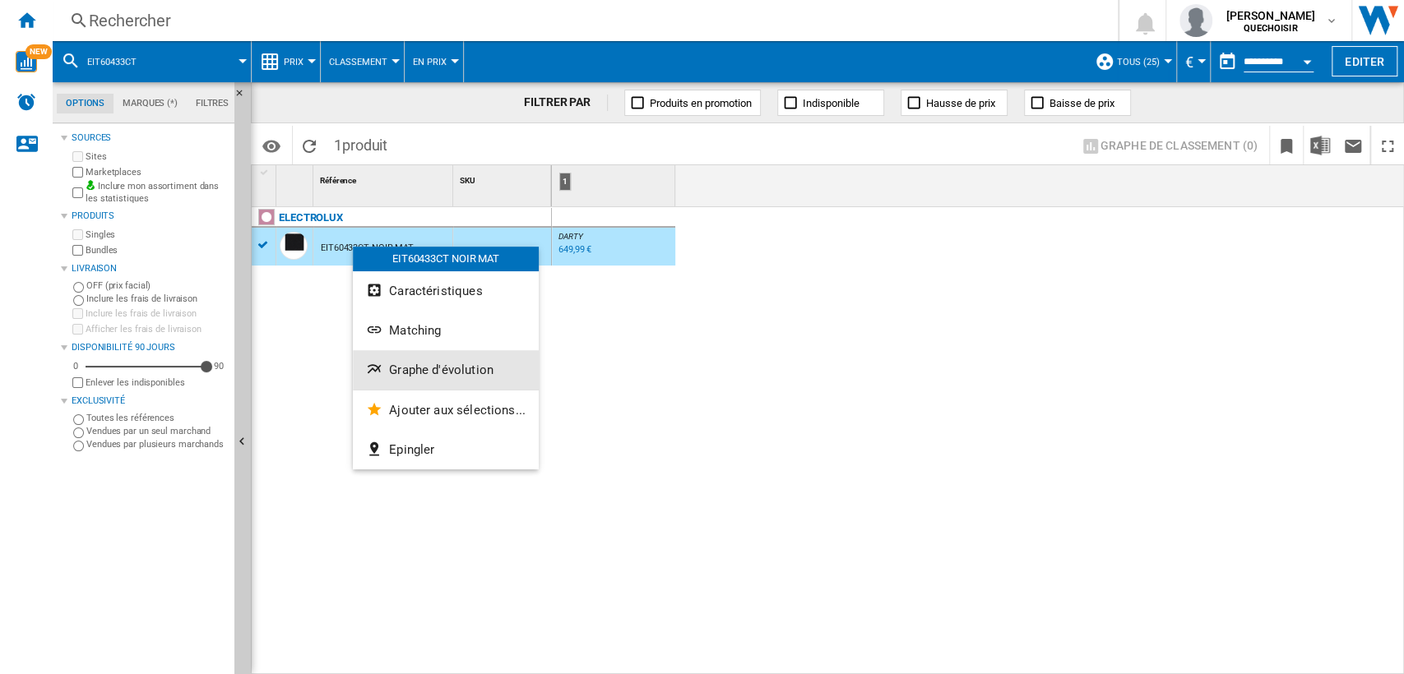
click at [411, 364] on span "Graphe d'évolution" at bounding box center [441, 370] width 104 height 15
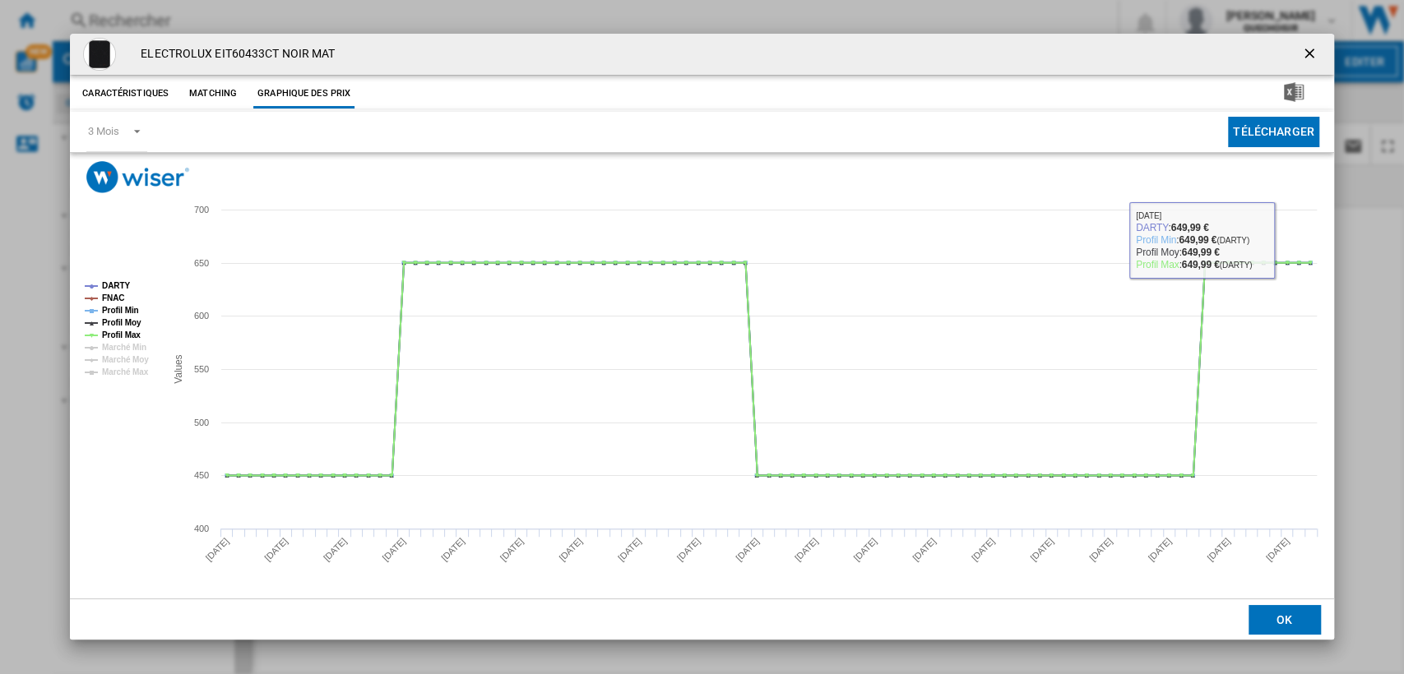
click at [1312, 54] on ng-md-icon "getI18NText('BUTTONS.CLOSE_DIALOG')" at bounding box center [1311, 55] width 20 height 20
